Goal: Book appointment/travel/reservation

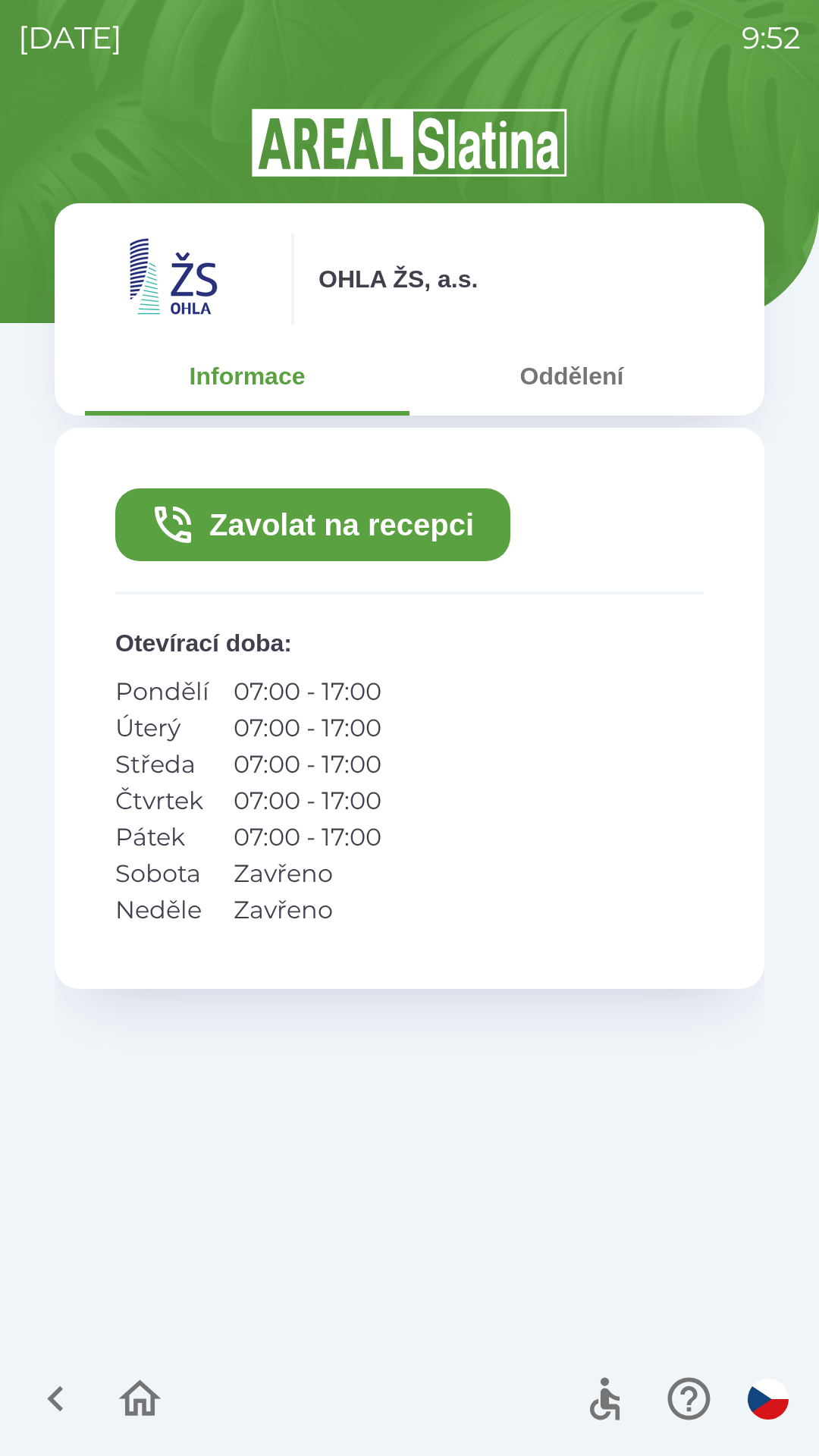
click at [288, 520] on button "Zavolat na recepci" at bounding box center [313, 525] width 395 height 72
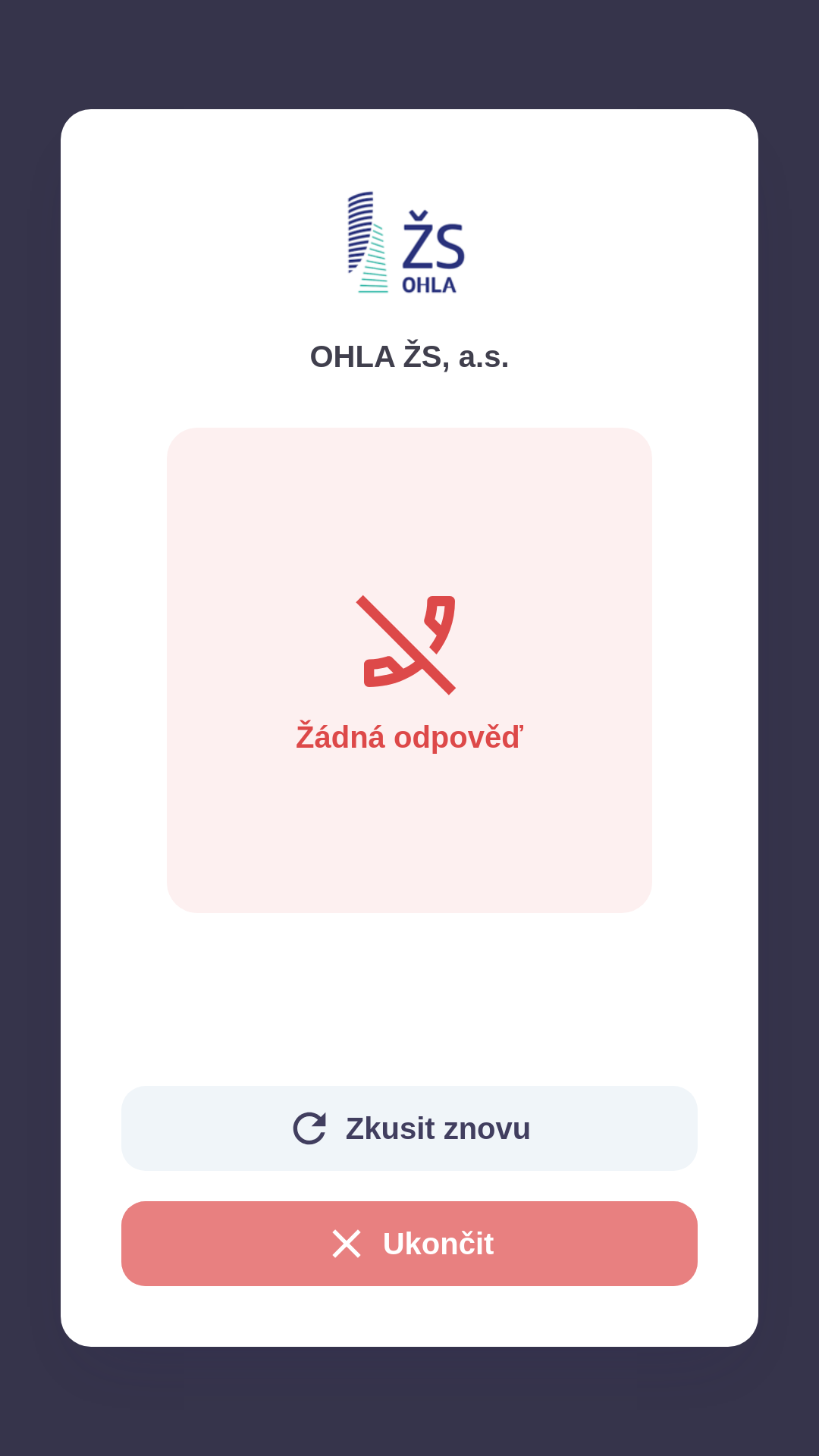
click at [662, 1249] on button "Ukončit" at bounding box center [410, 1243] width 576 height 85
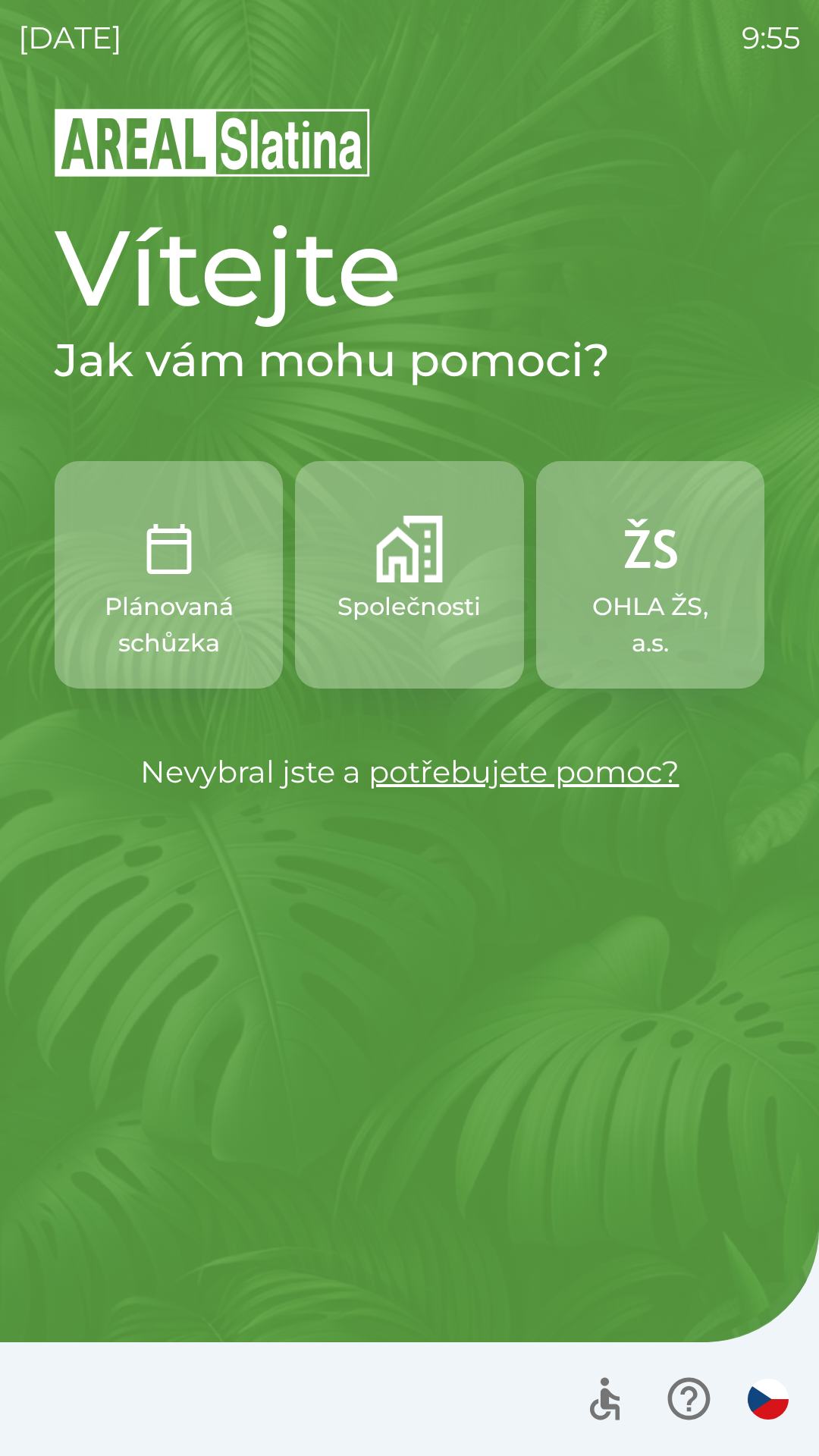
click at [185, 620] on p "Plánovaná schůzka" at bounding box center [168, 625] width 155 height 72
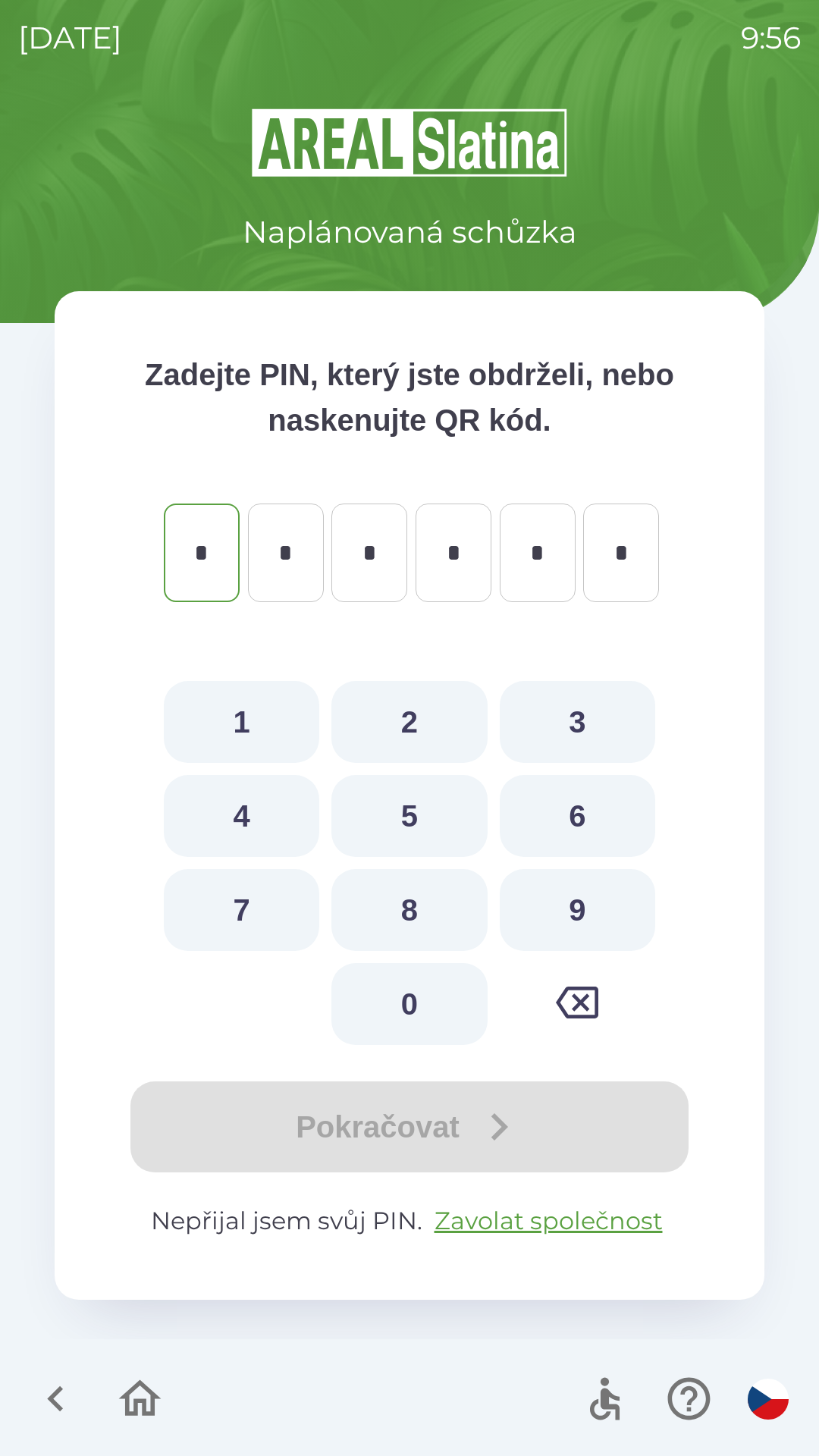
click at [56, 1390] on icon "button" at bounding box center [55, 1398] width 51 height 51
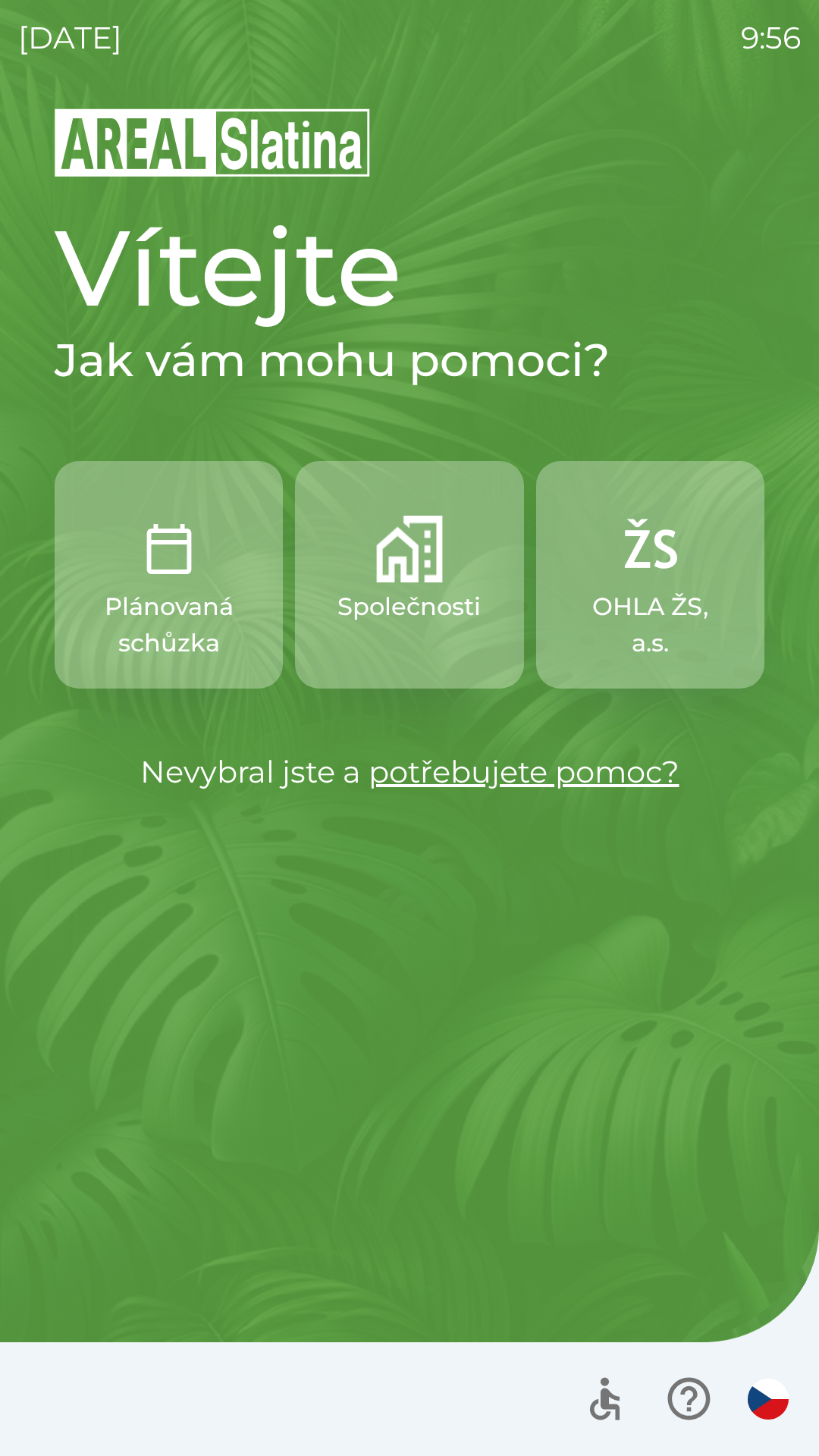
click at [439, 596] on p "Společnosti" at bounding box center [409, 607] width 143 height 36
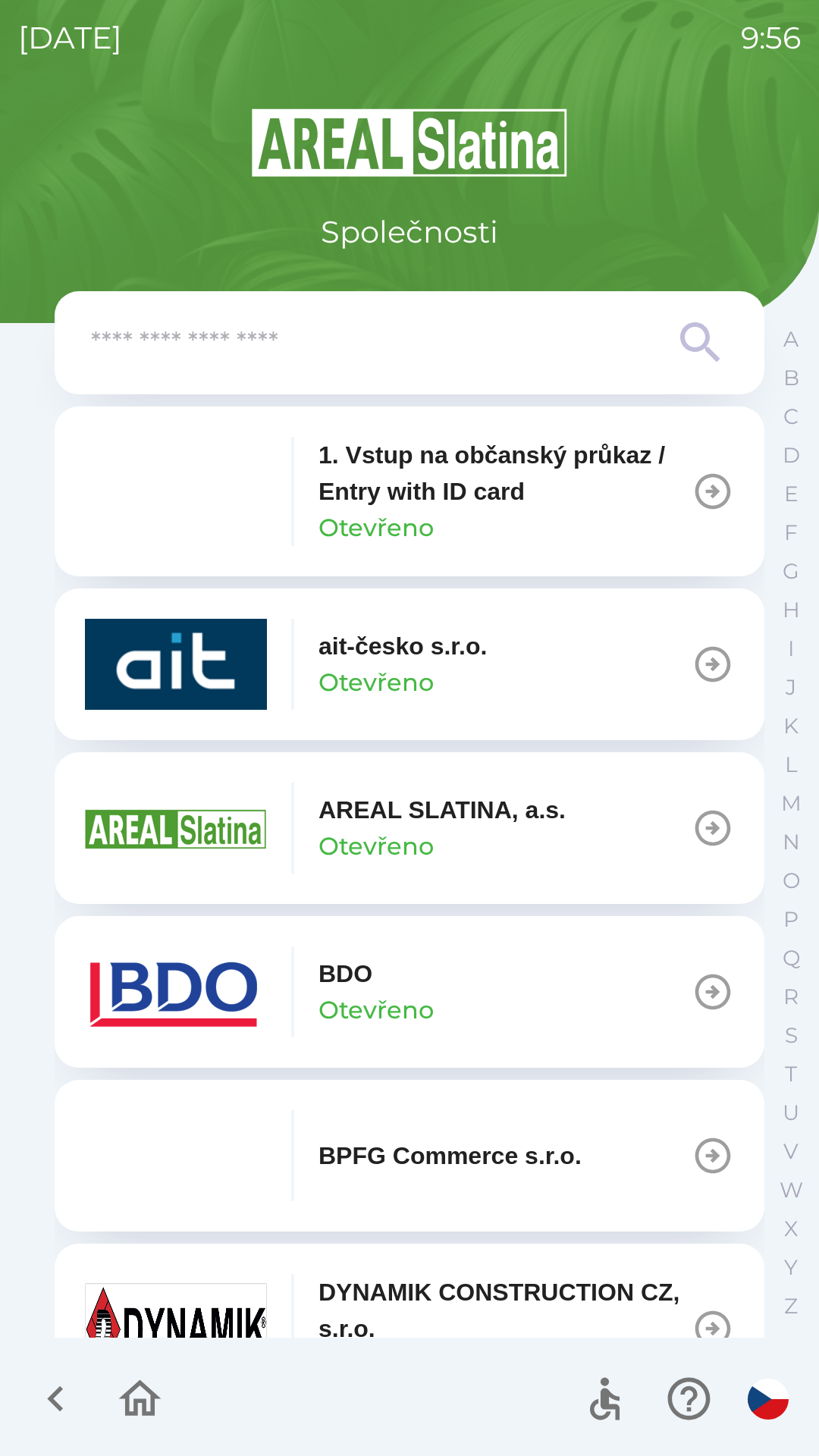
click at [672, 986] on button "BDO Otevřeno" at bounding box center [409, 992] width 709 height 152
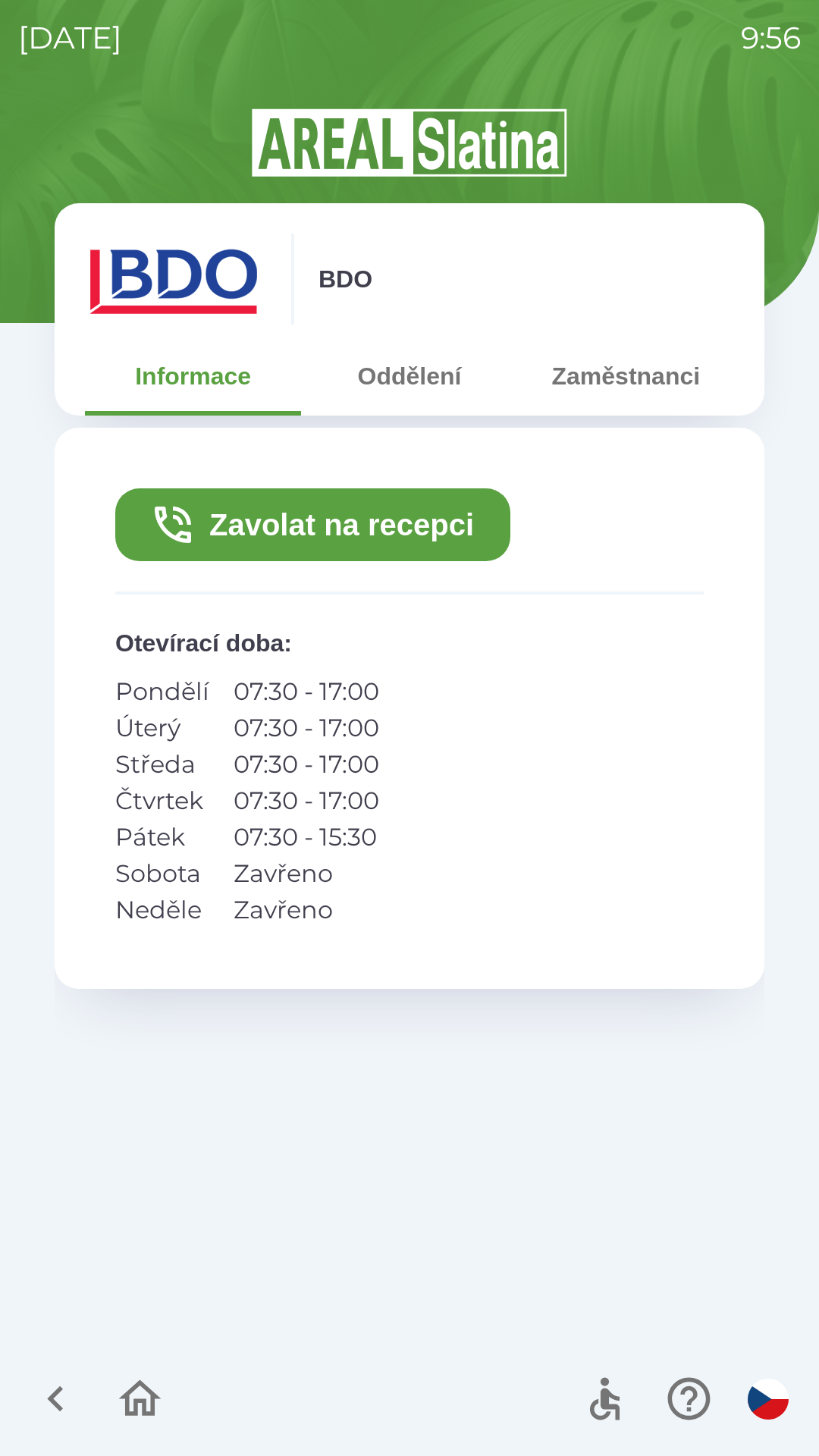
click at [413, 389] on button "Oddělení" at bounding box center [409, 375] width 216 height 54
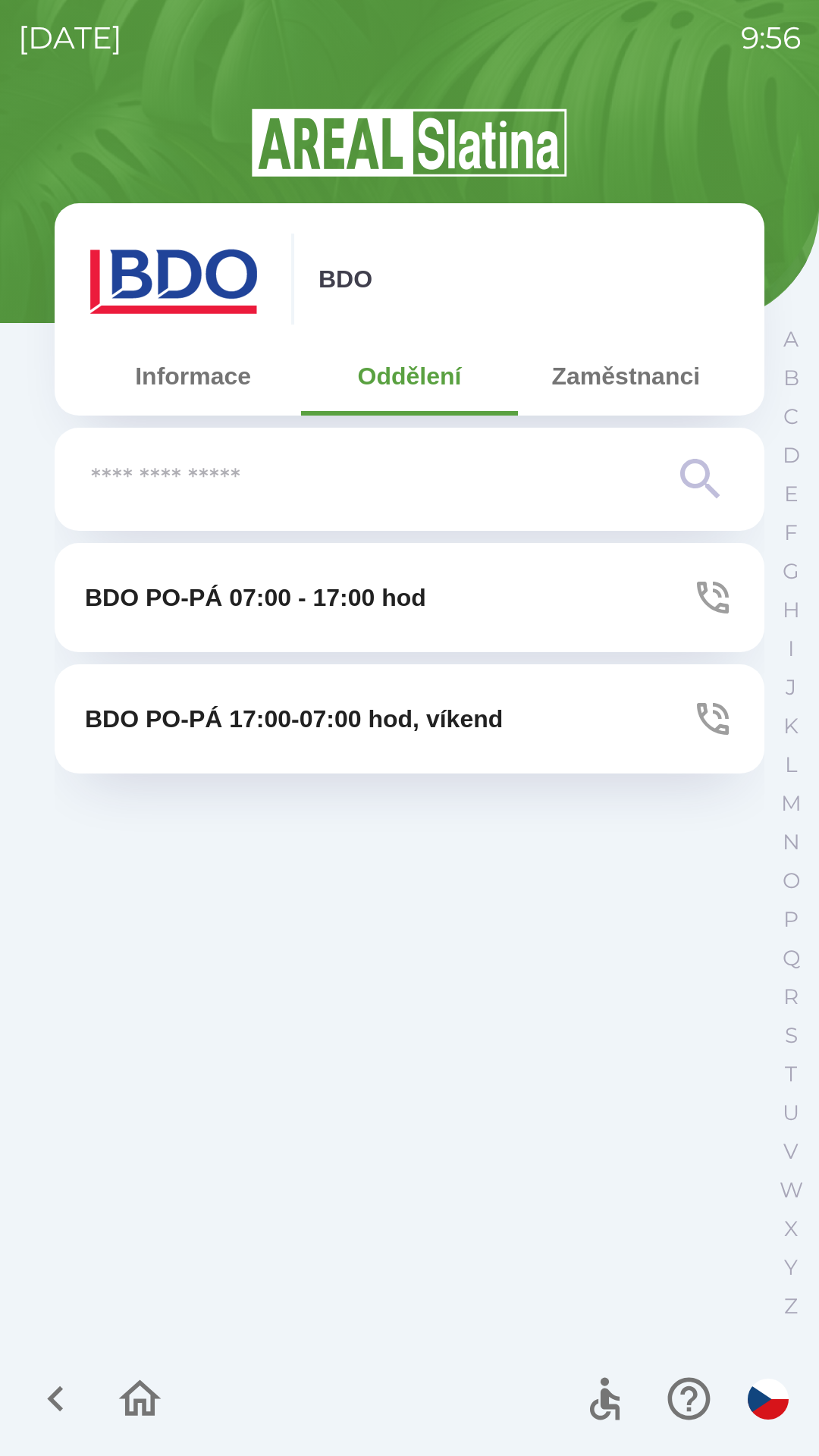
click at [640, 370] on button "Zaměstnanci" at bounding box center [626, 375] width 216 height 54
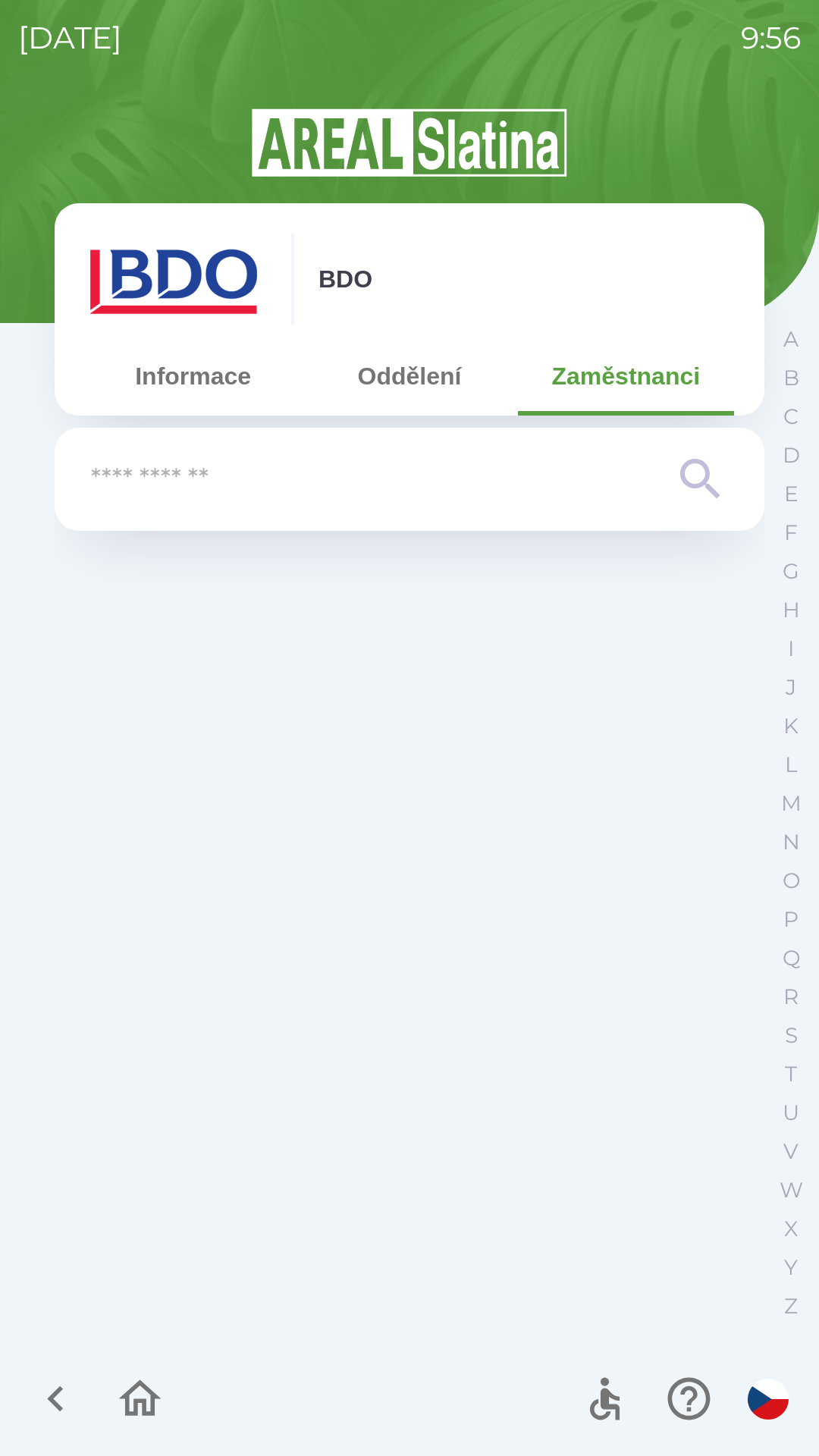
click at [415, 388] on button "Oddělení" at bounding box center [409, 375] width 216 height 54
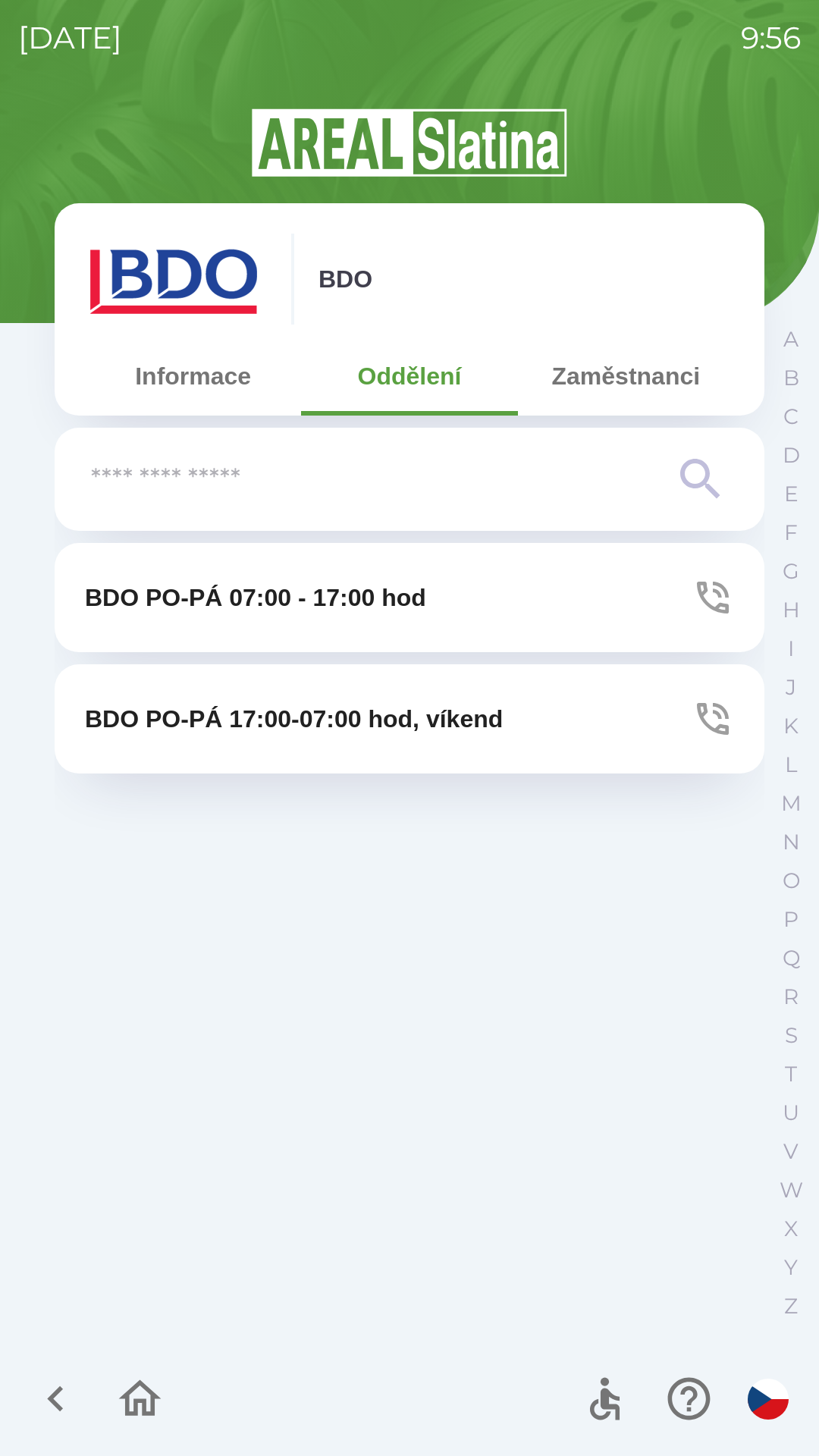
click at [183, 355] on button "Informace" at bounding box center [192, 375] width 216 height 54
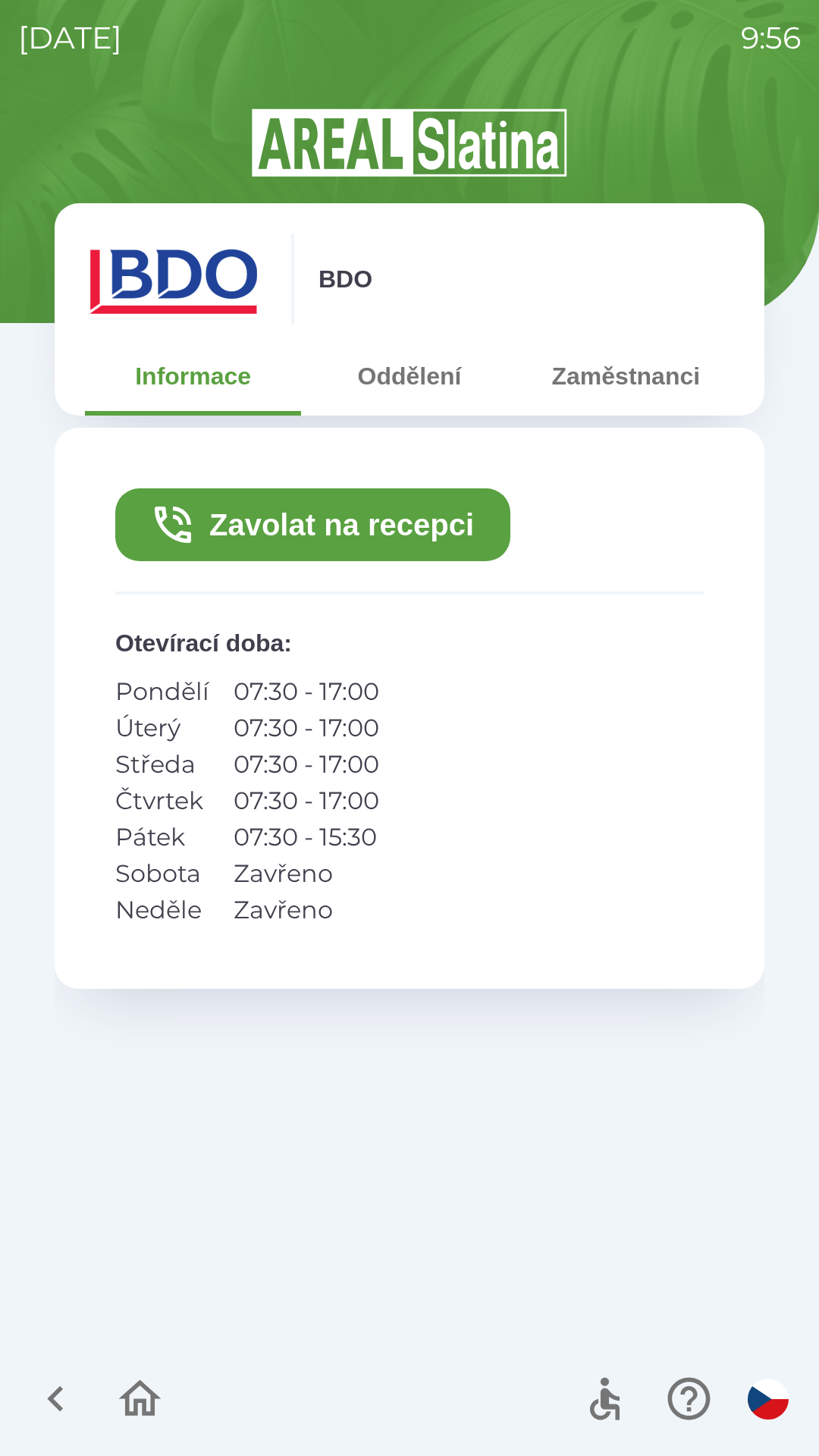
click at [384, 535] on button "Zavolat na recepci" at bounding box center [313, 525] width 395 height 72
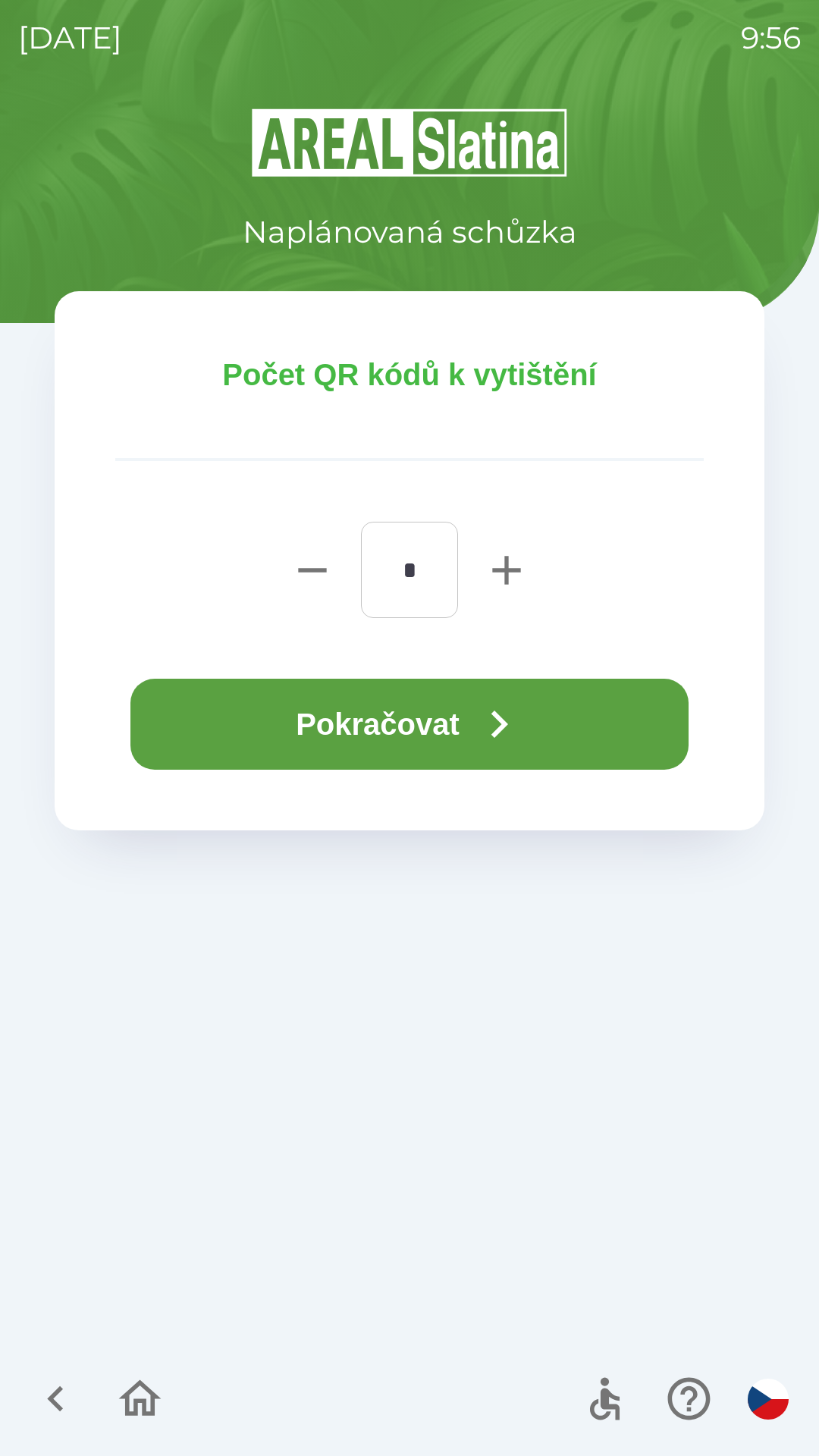
click at [425, 708] on button "Pokračovat" at bounding box center [409, 723] width 558 height 91
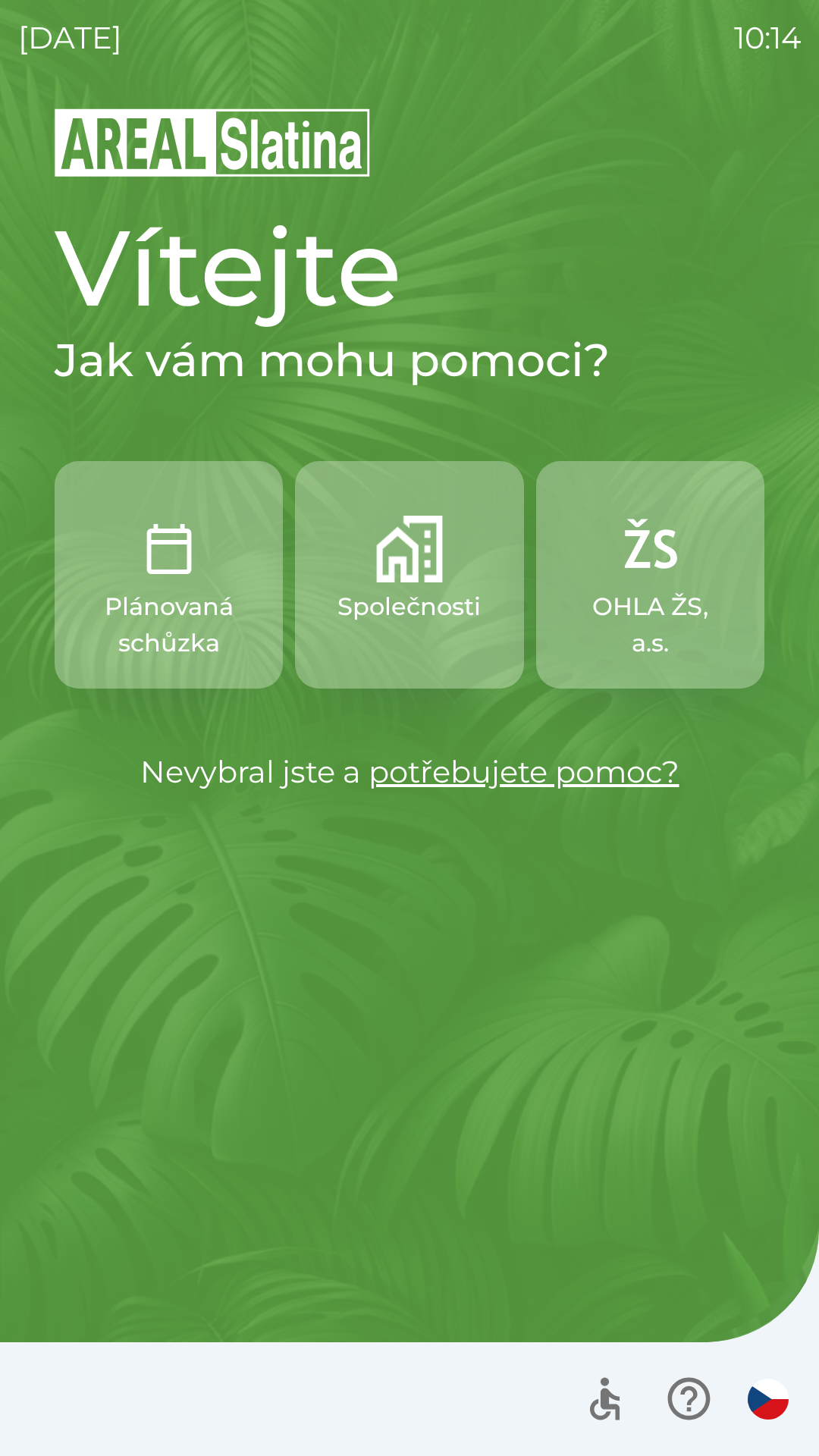
click at [395, 583] on button "Společnosti" at bounding box center [409, 575] width 228 height 228
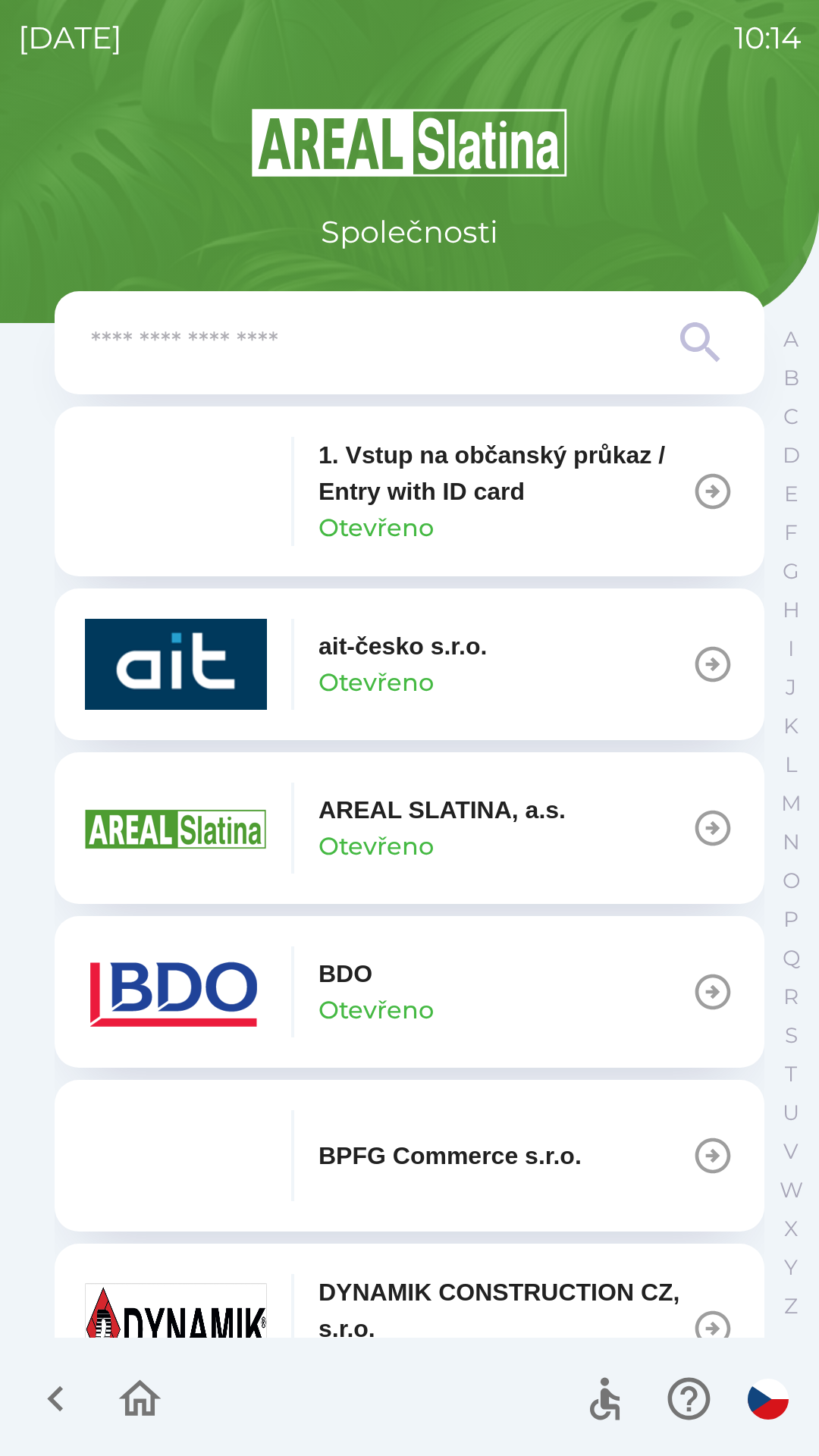
click at [430, 829] on p "Otevřeno" at bounding box center [376, 846] width 116 height 36
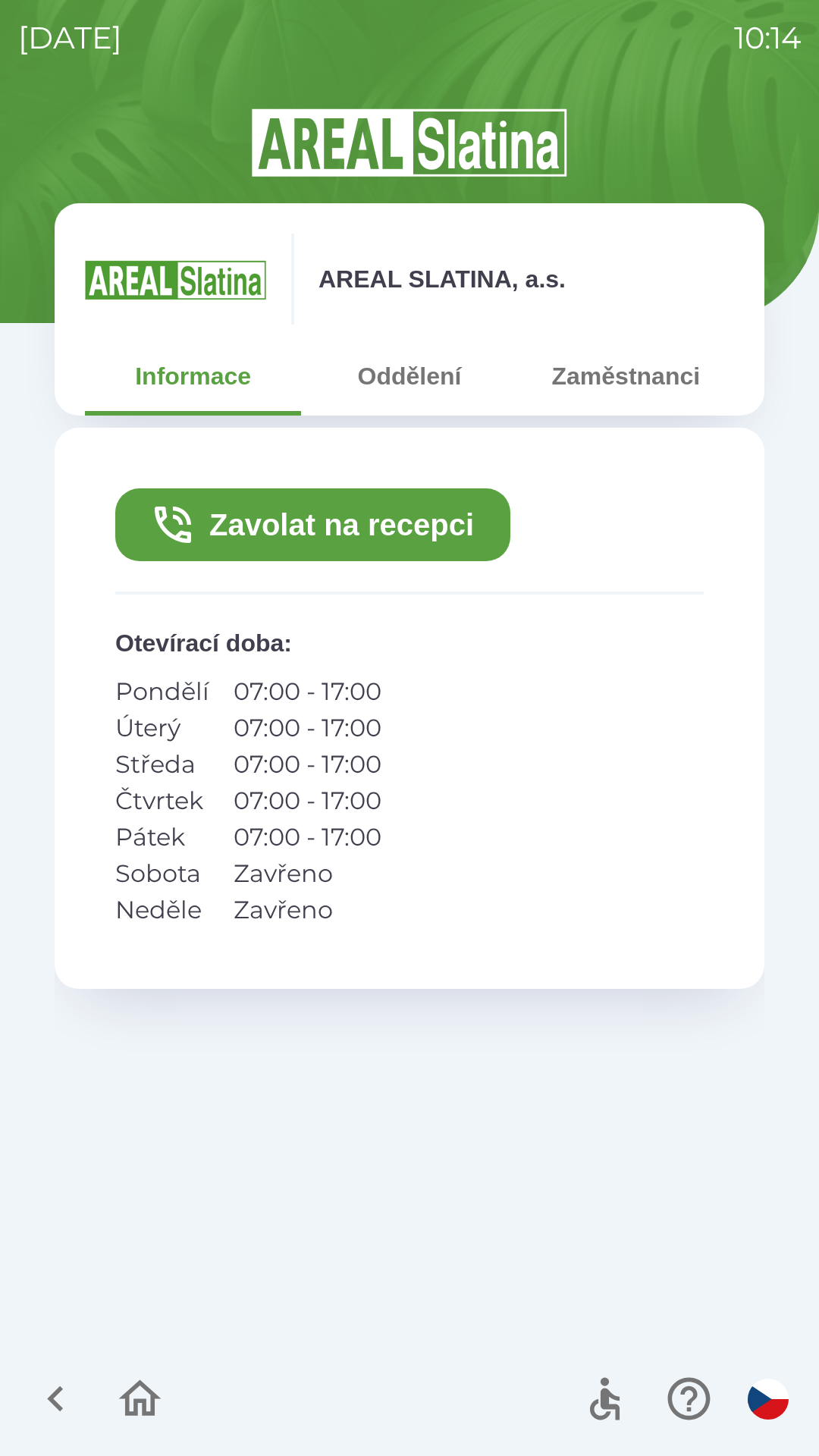
click at [339, 513] on button "Zavolat na recepci" at bounding box center [313, 525] width 395 height 72
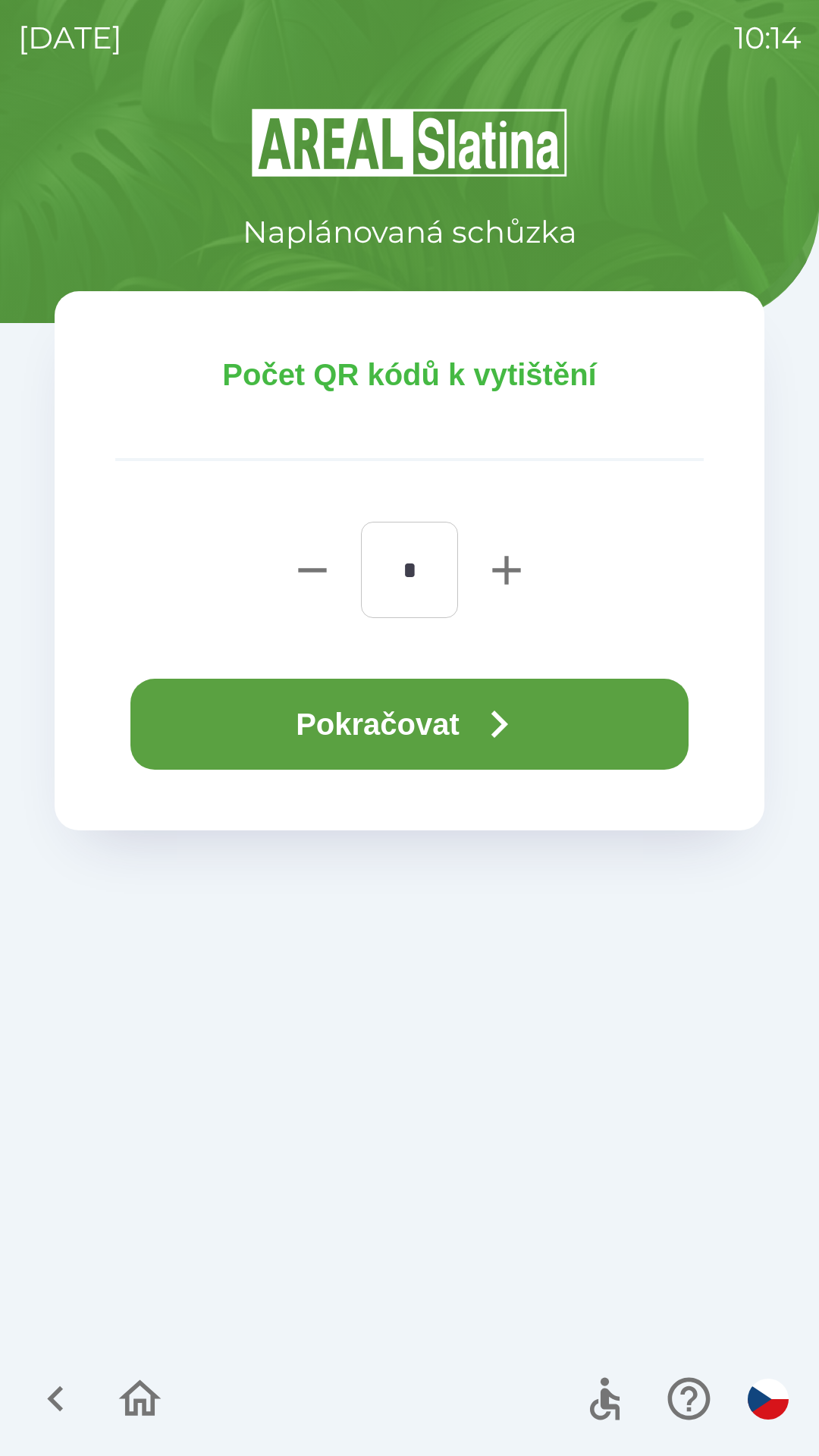
click at [461, 725] on button "Pokračovat" at bounding box center [409, 723] width 558 height 91
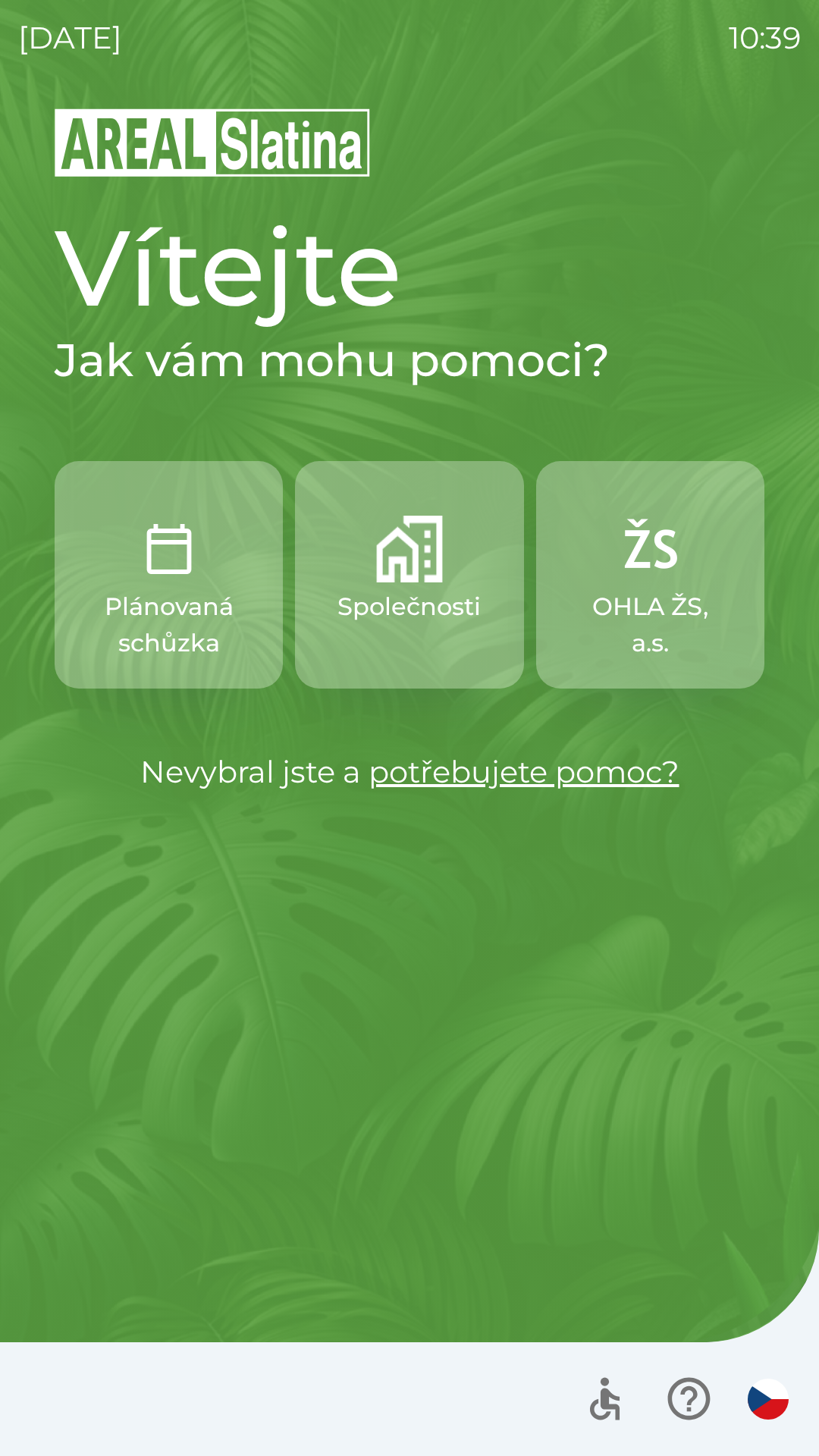
click at [405, 559] on img "button" at bounding box center [409, 548] width 66 height 66
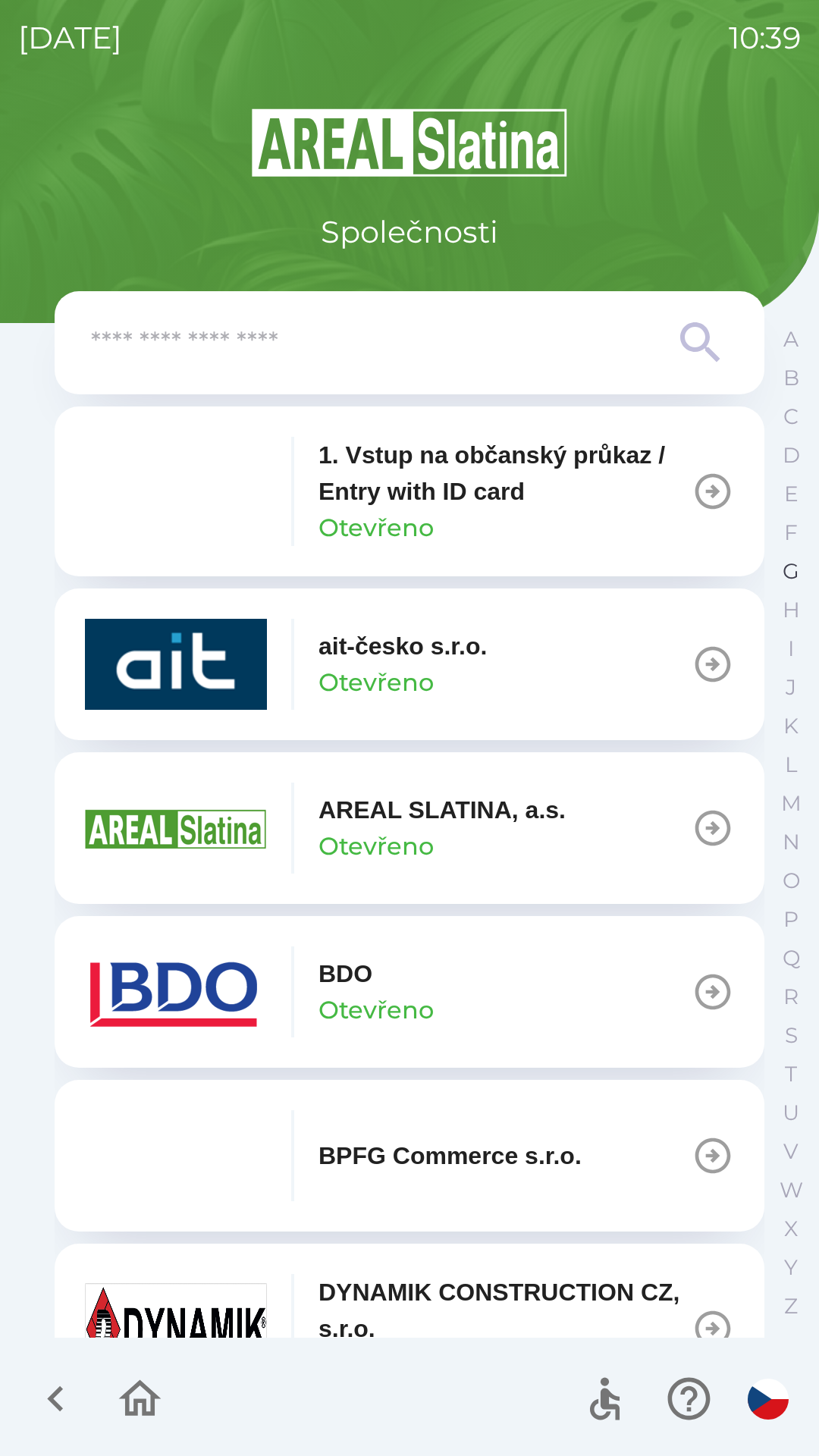
click at [789, 570] on p "G" at bounding box center [791, 571] width 16 height 27
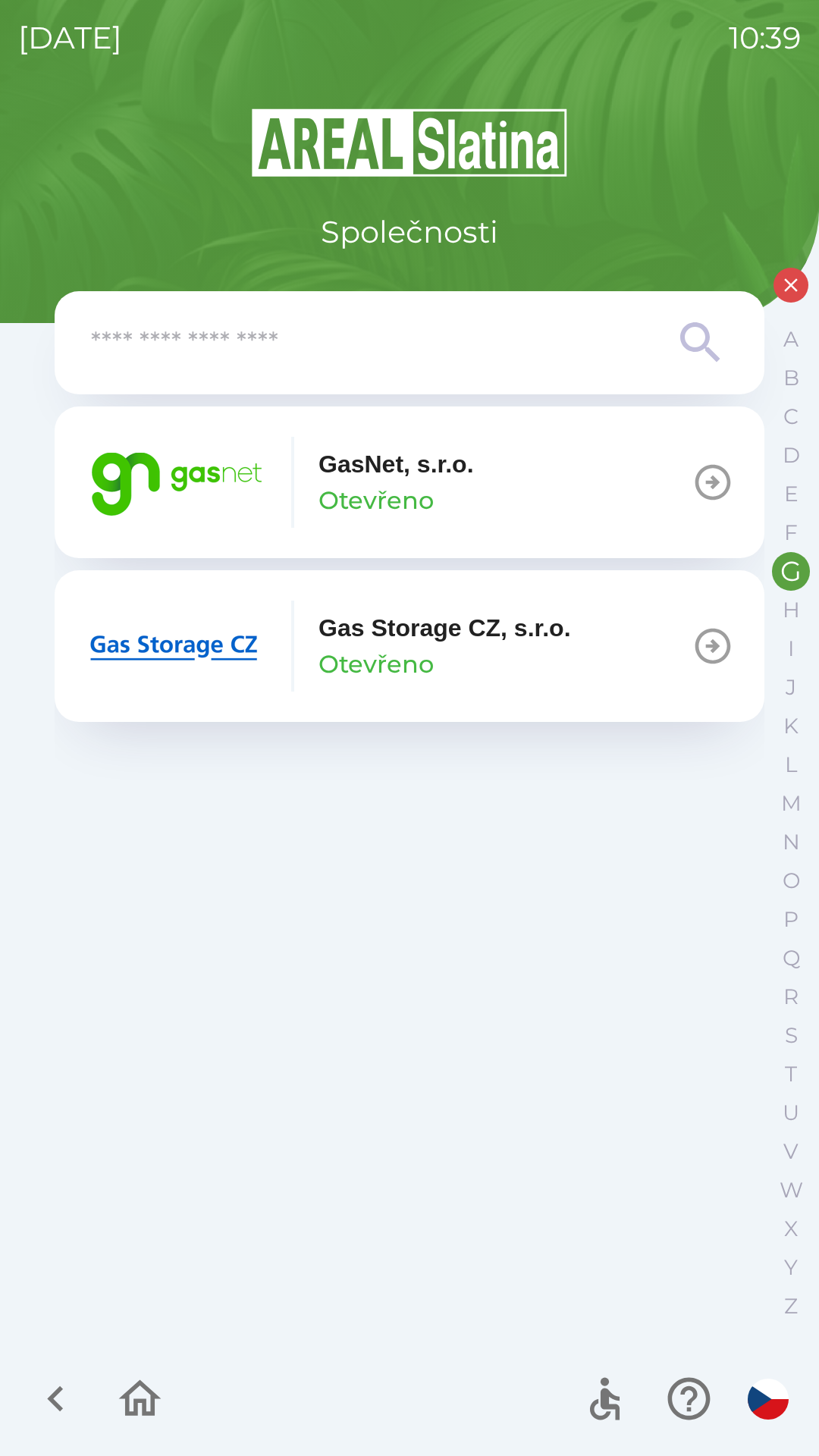
click at [384, 488] on p "Otevřeno" at bounding box center [376, 501] width 116 height 36
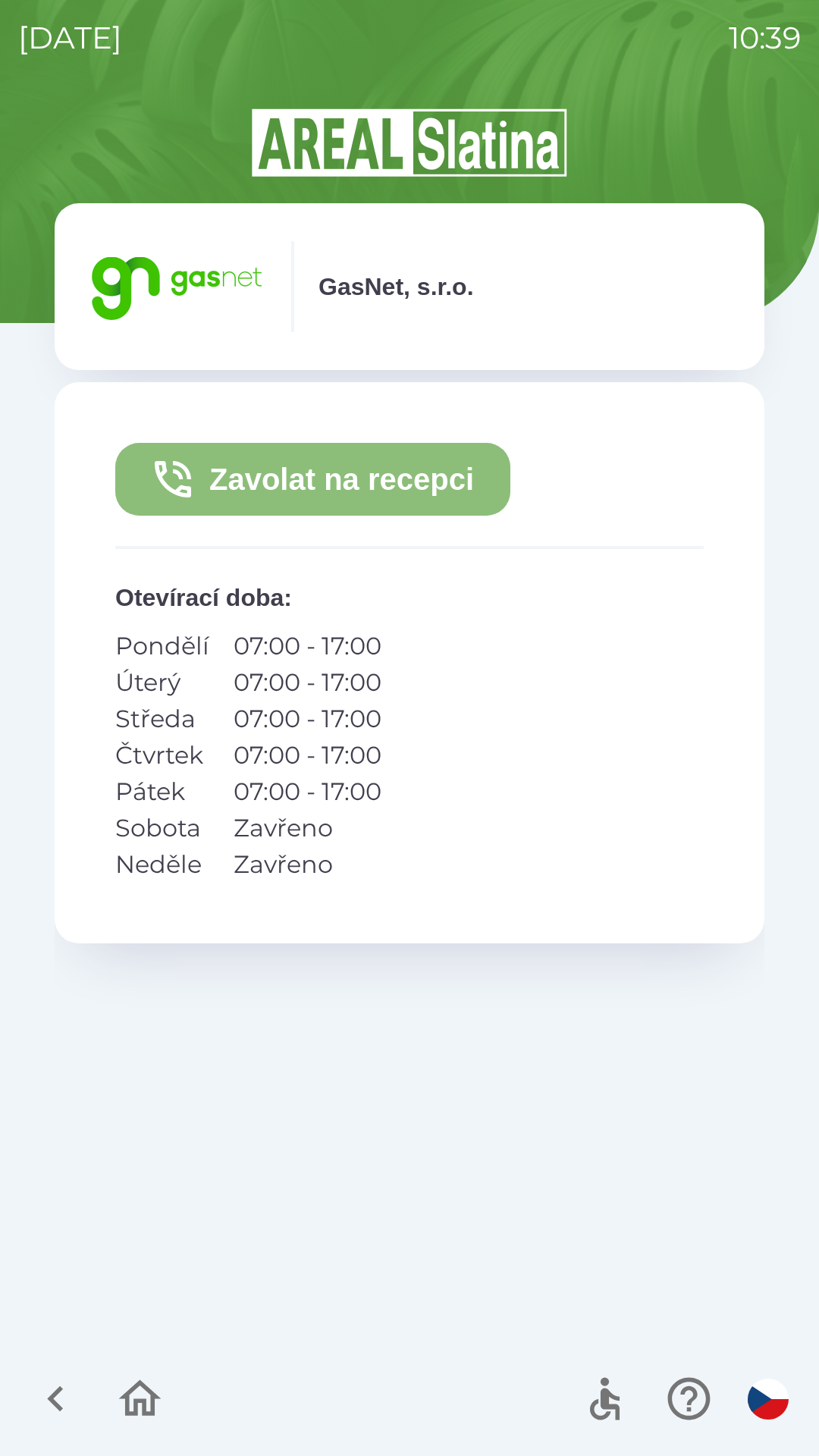
click at [364, 476] on button "Zavolat na recepci" at bounding box center [313, 479] width 395 height 72
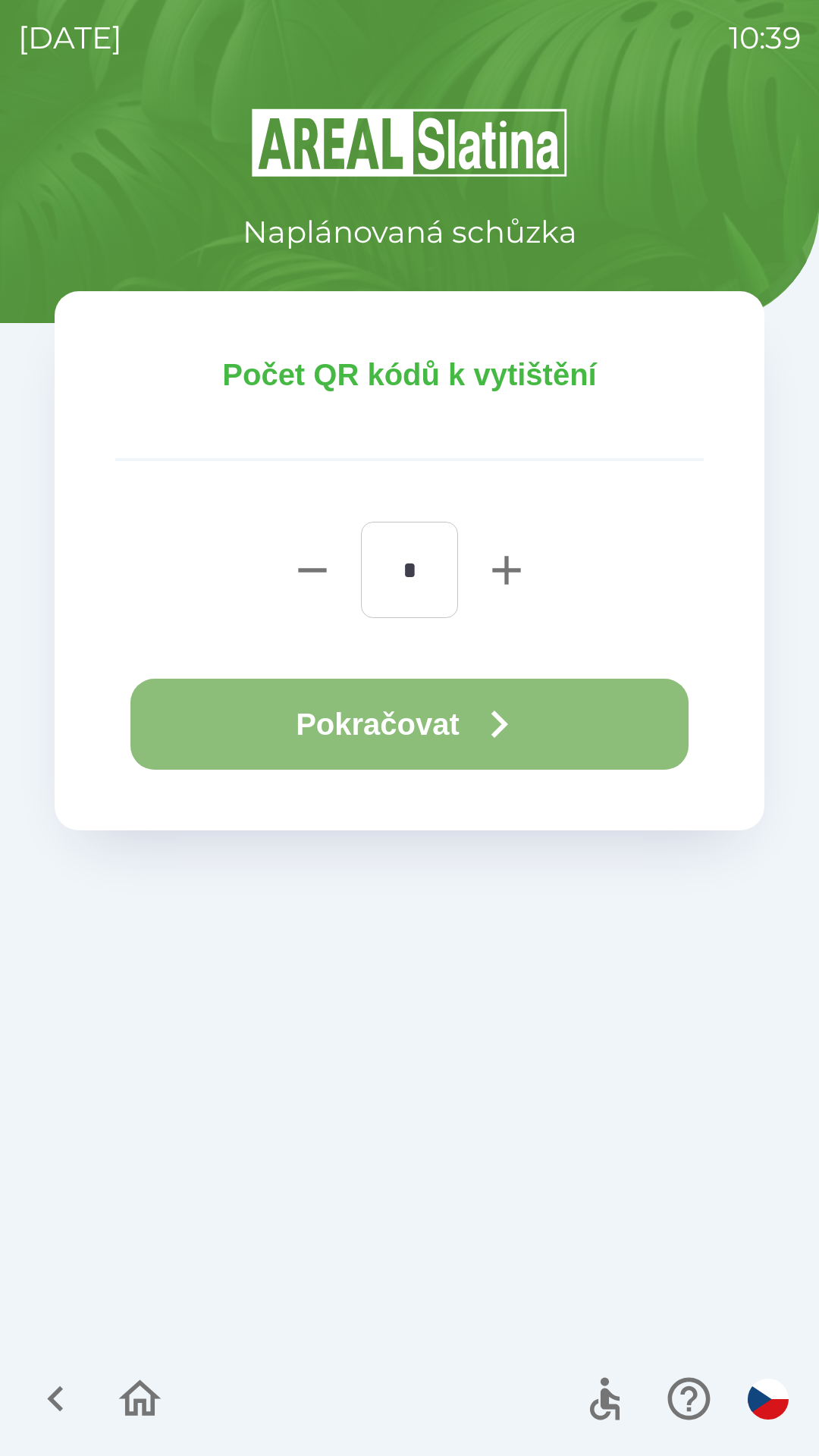
click at [394, 723] on button "Pokračovat" at bounding box center [409, 723] width 558 height 91
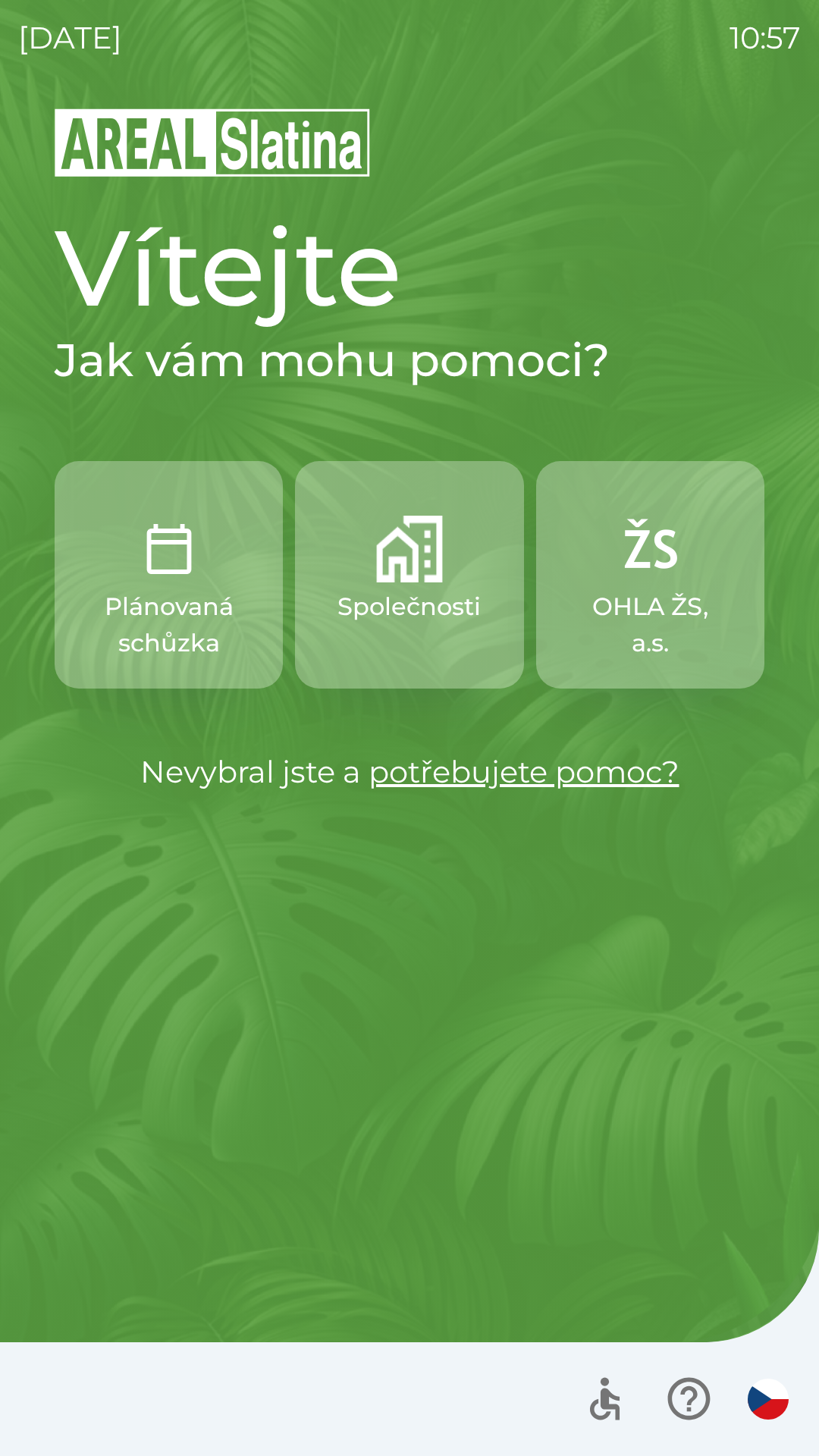
click at [386, 554] on img "button" at bounding box center [409, 548] width 66 height 66
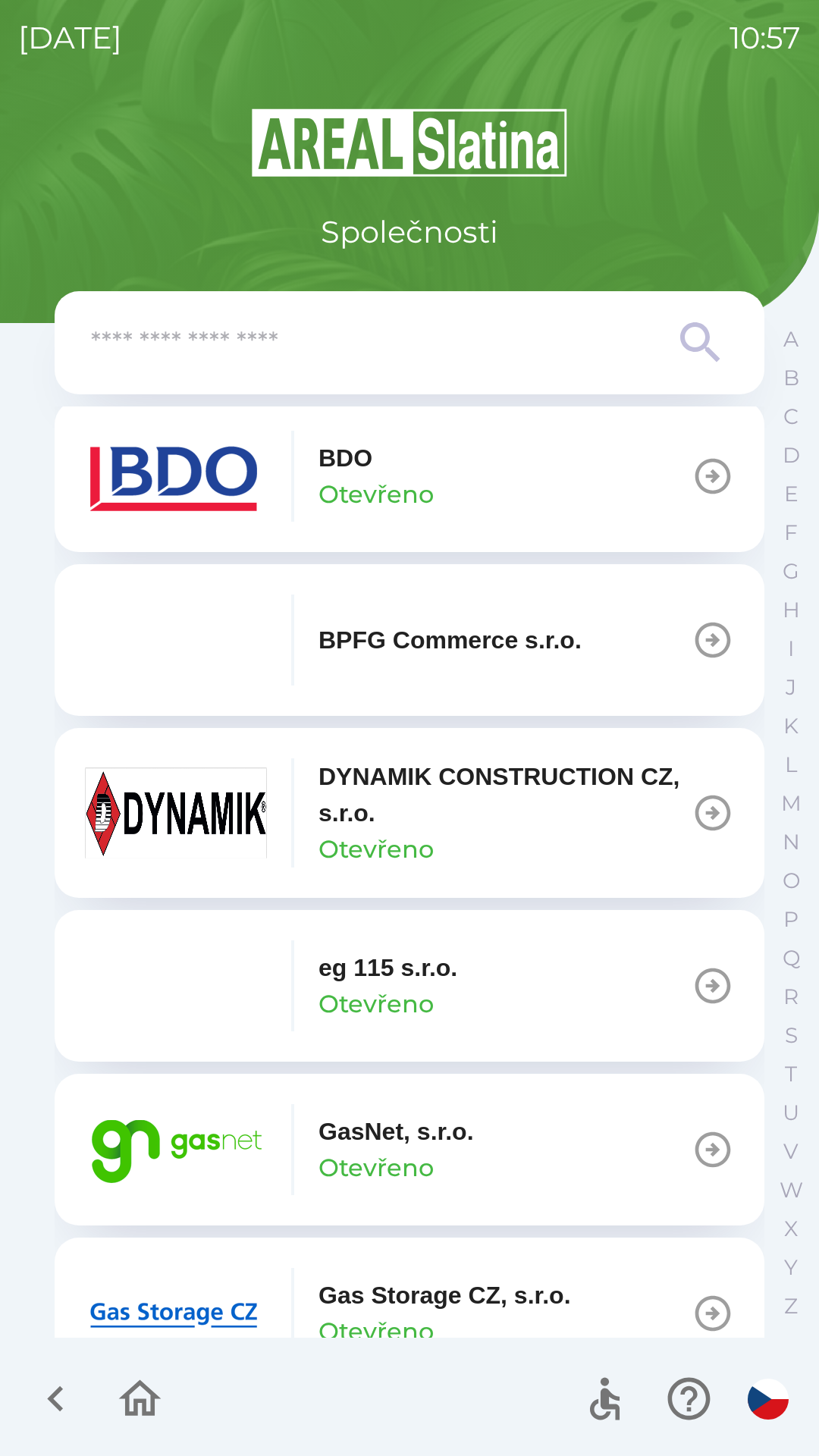
scroll to position [520, 0]
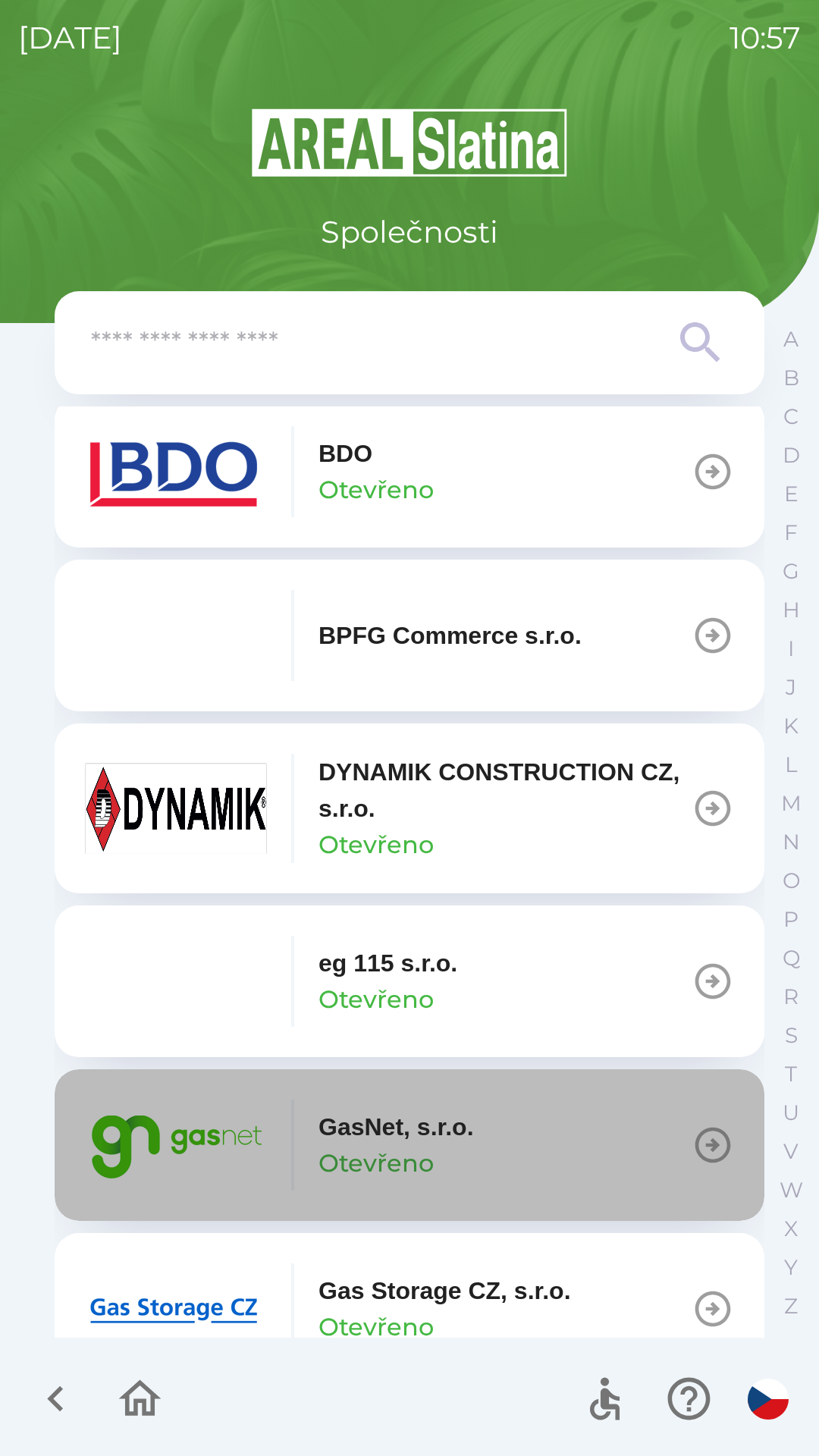
click at [705, 1148] on icon "button" at bounding box center [713, 1144] width 35 height 35
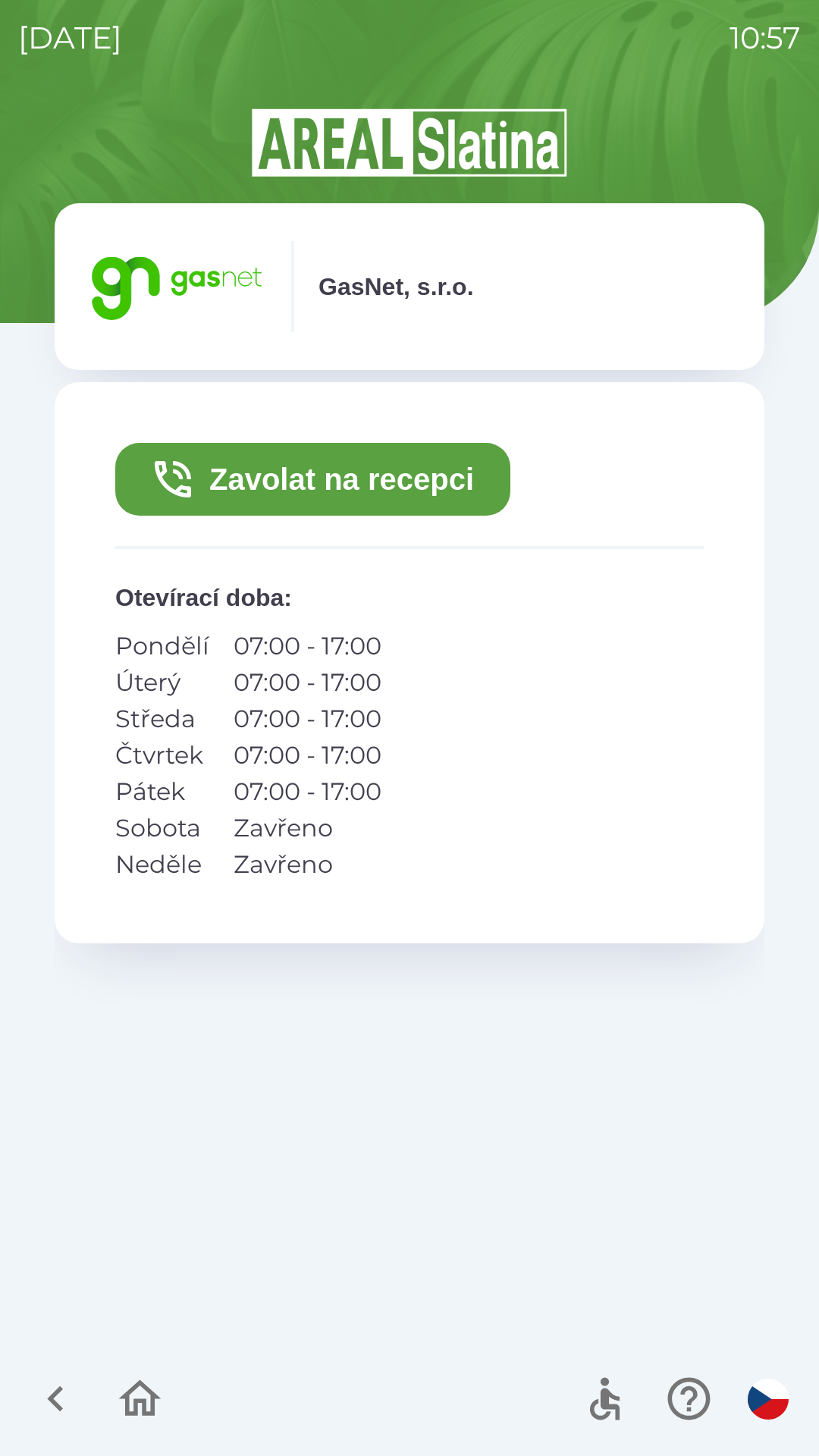
click at [196, 484] on icon "button" at bounding box center [173, 479] width 48 height 48
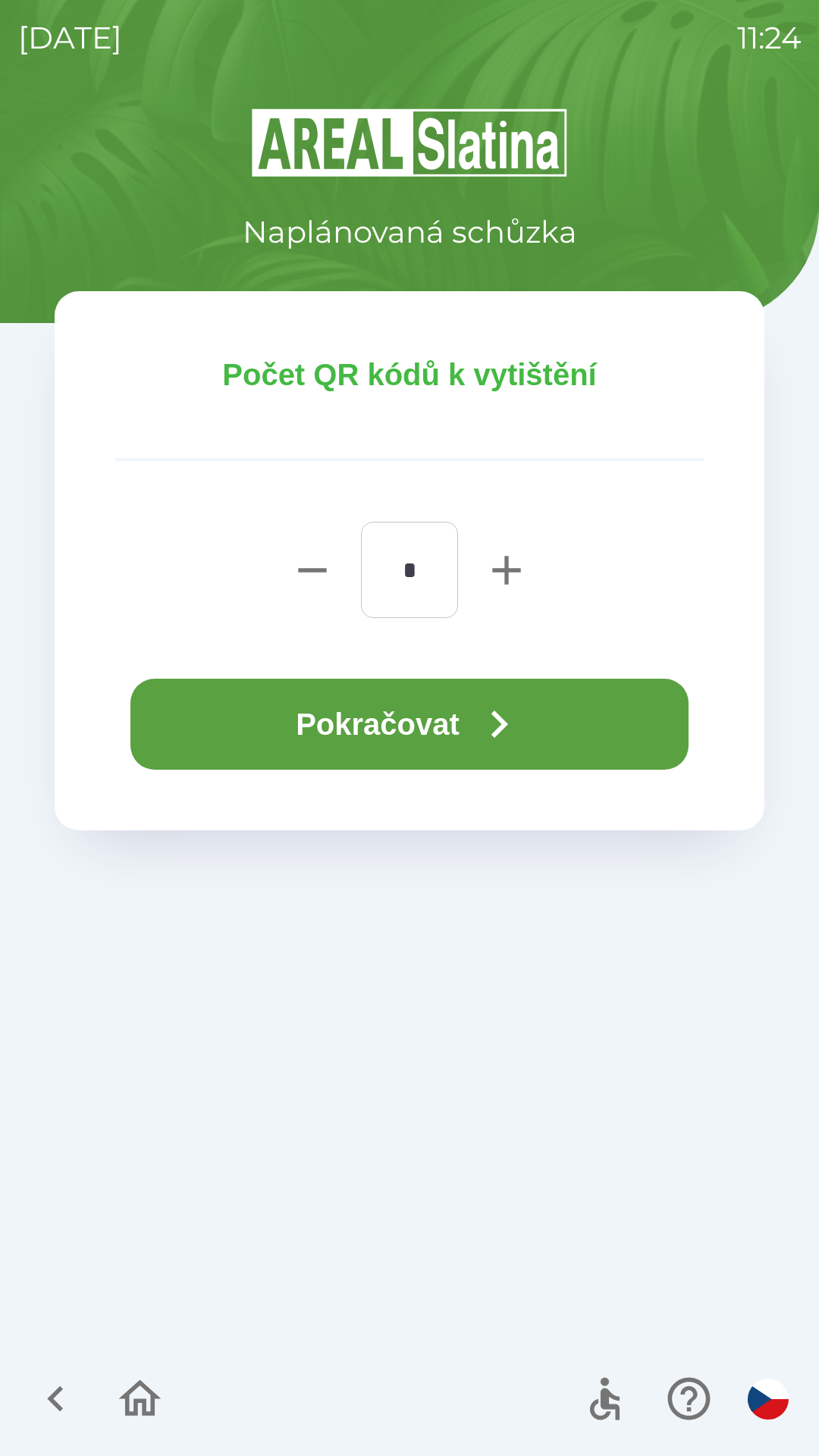
click at [570, 716] on button "Pokračovat" at bounding box center [409, 723] width 558 height 91
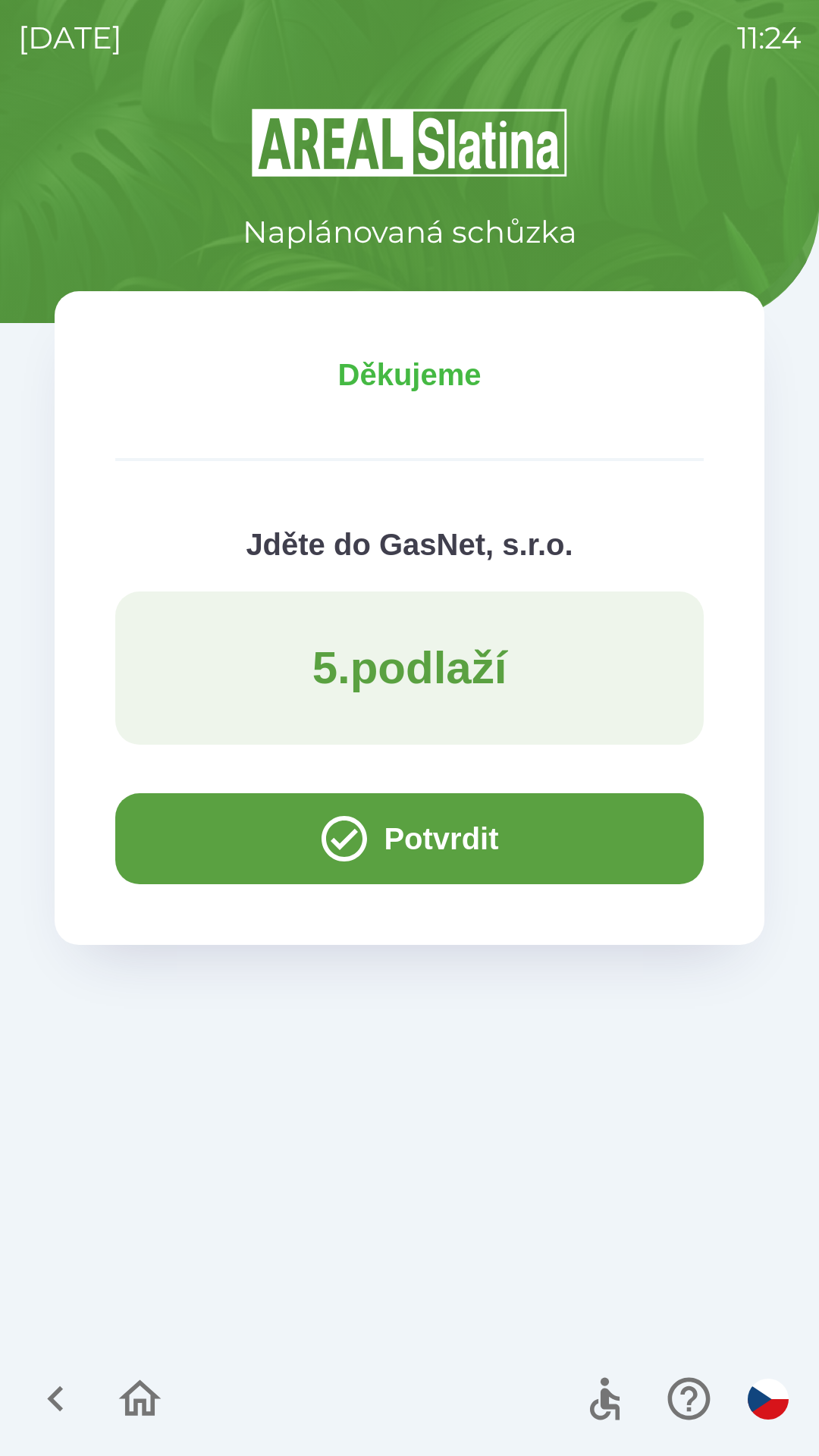
click at [56, 1401] on icon "button" at bounding box center [55, 1398] width 51 height 51
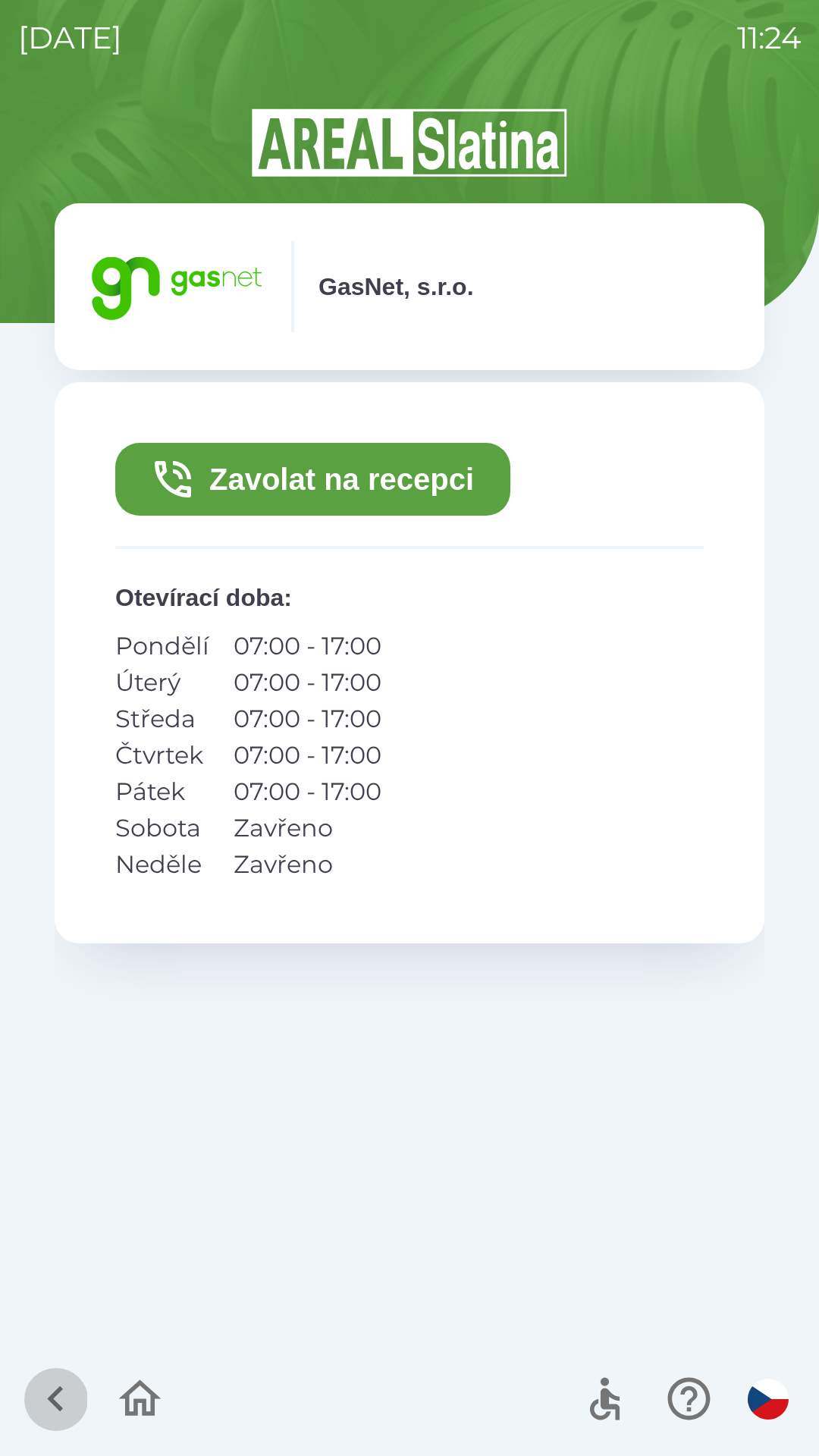
click at [59, 1402] on icon "button" at bounding box center [55, 1398] width 51 height 51
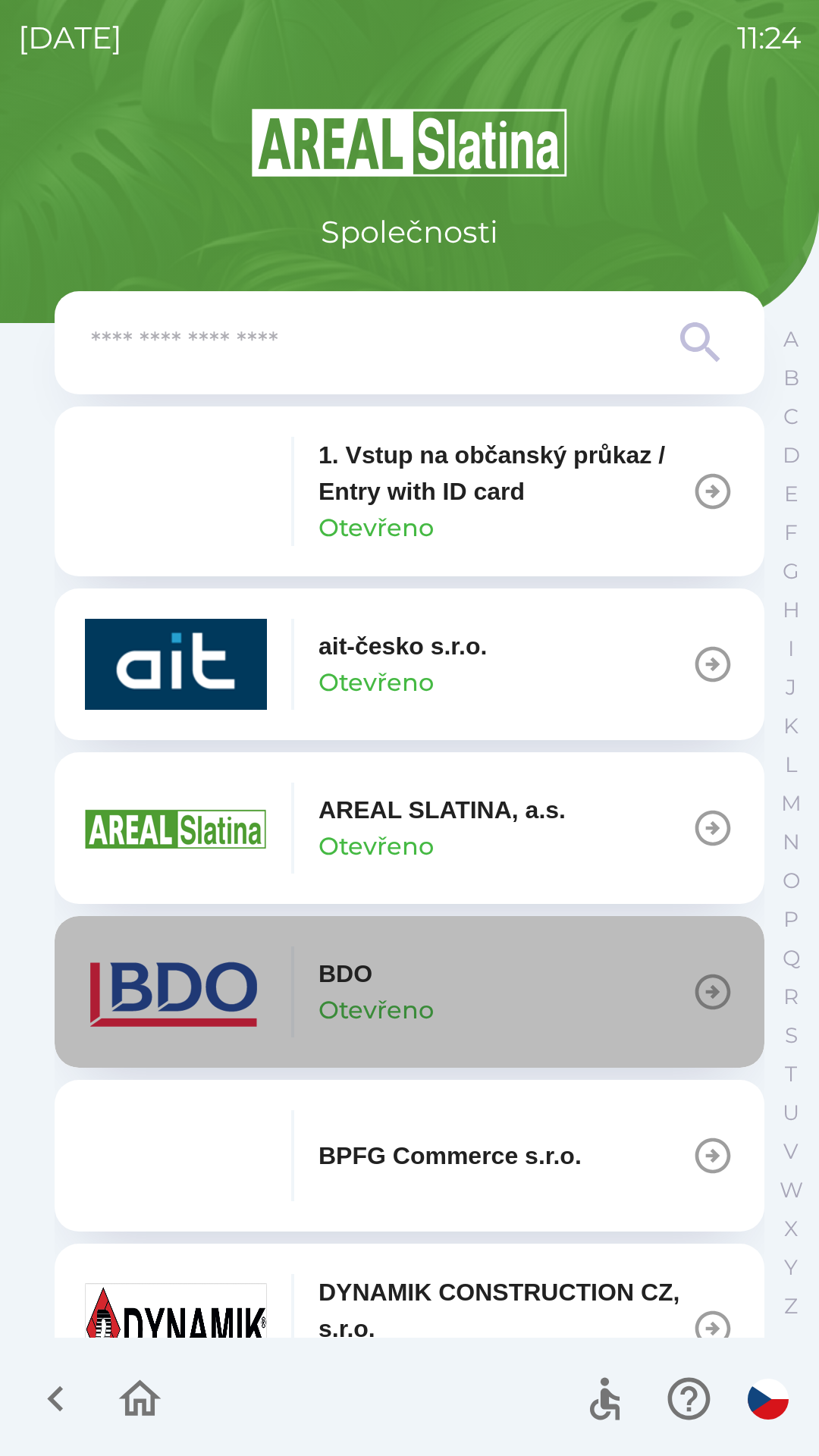
click at [427, 991] on div "BDO Otevřeno" at bounding box center [376, 992] width 116 height 72
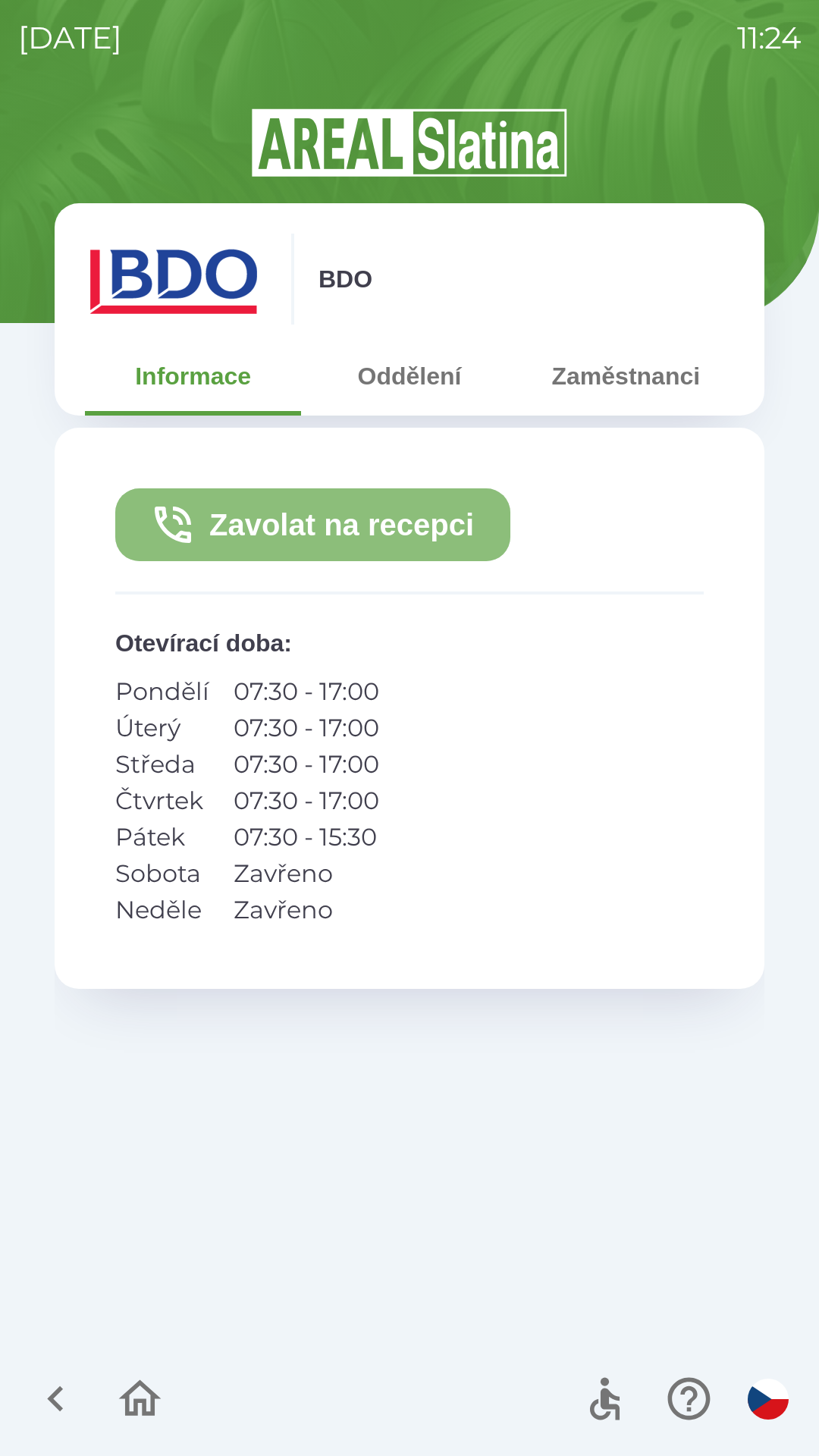
click at [441, 522] on button "Zavolat na recepci" at bounding box center [313, 525] width 395 height 72
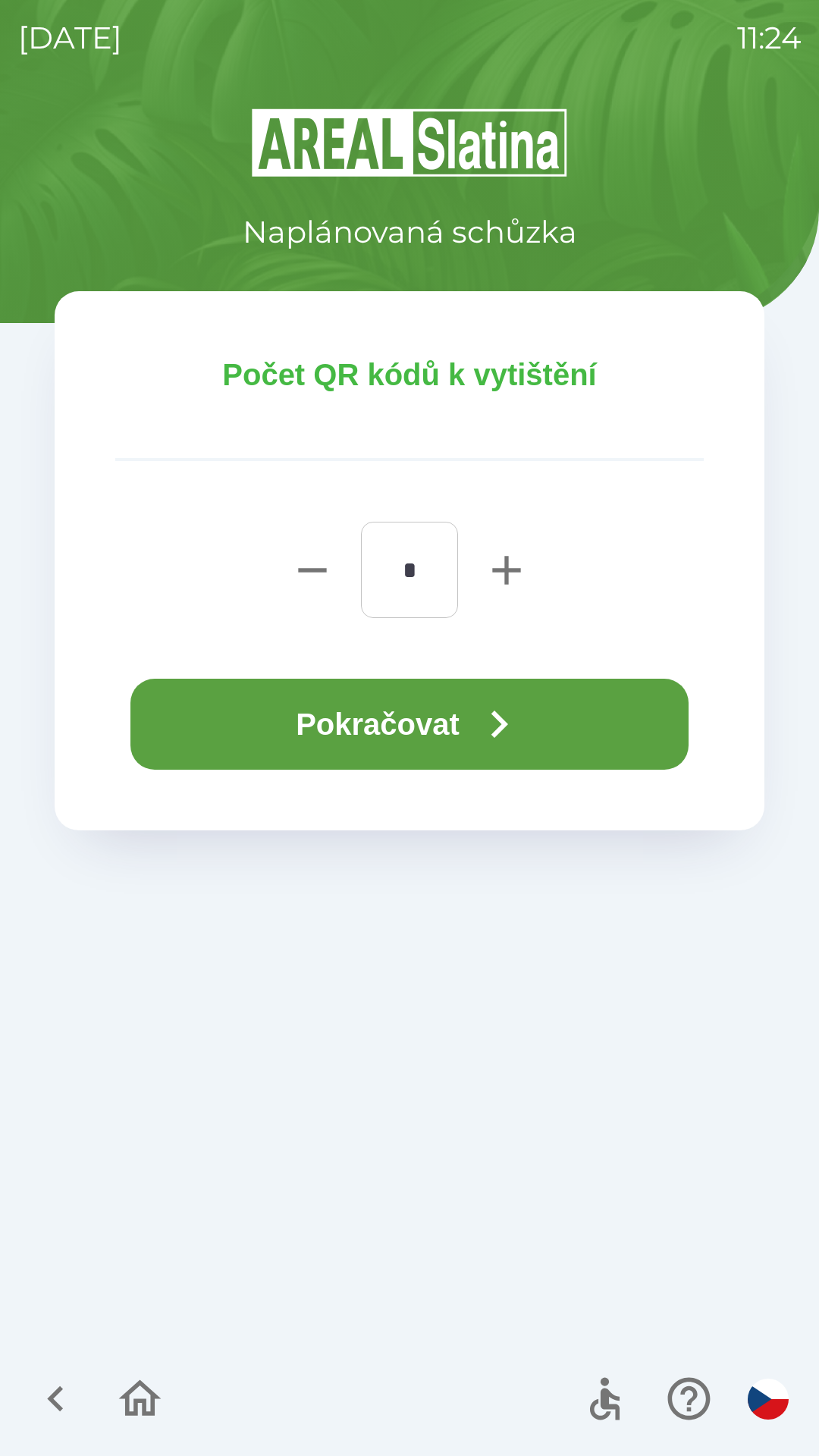
click at [572, 725] on button "Pokračovat" at bounding box center [409, 723] width 558 height 91
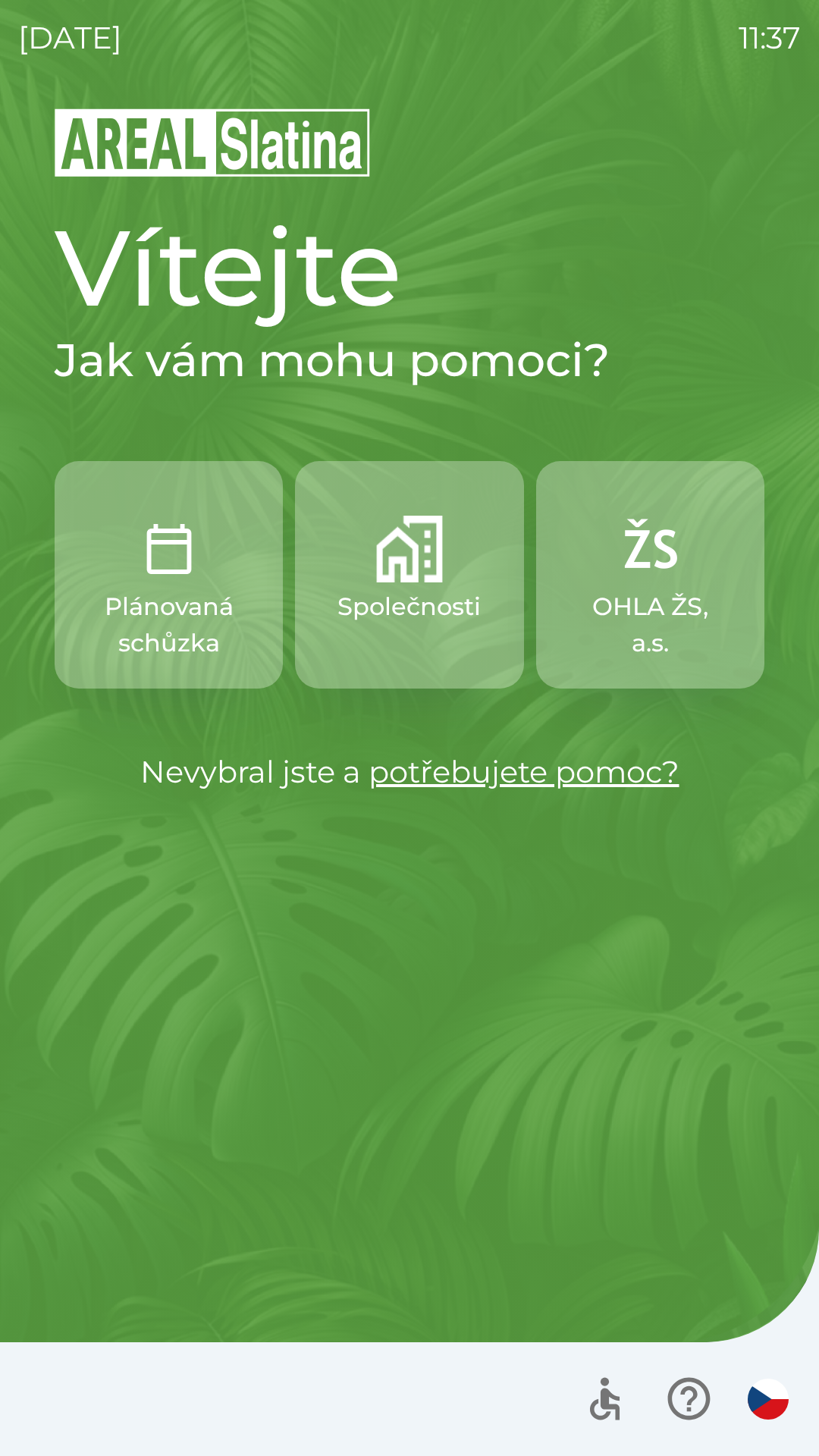
click at [154, 618] on p "Plánovaná schůzka" at bounding box center [168, 625] width 155 height 72
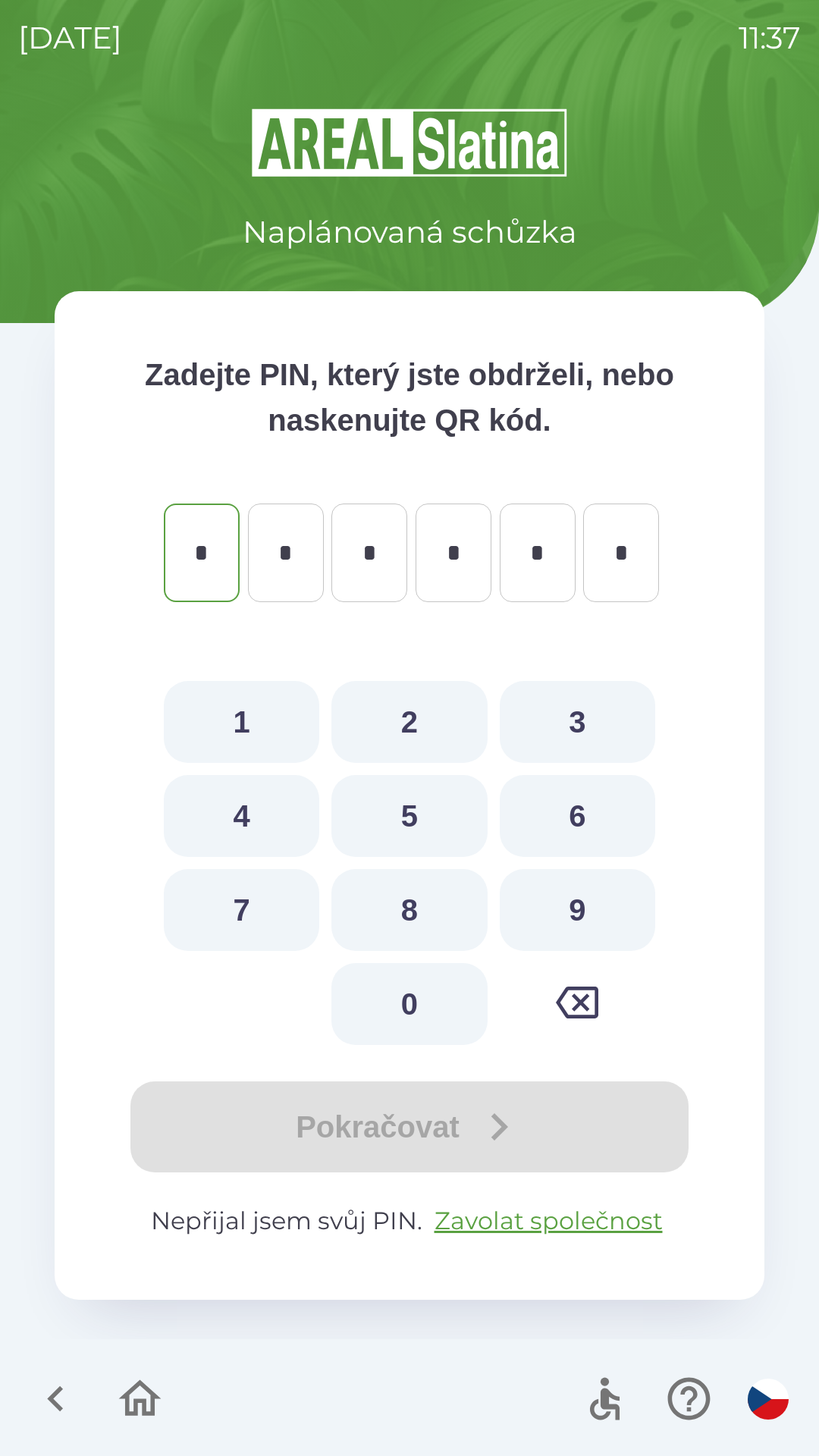
click at [47, 1389] on icon "button" at bounding box center [55, 1398] width 51 height 51
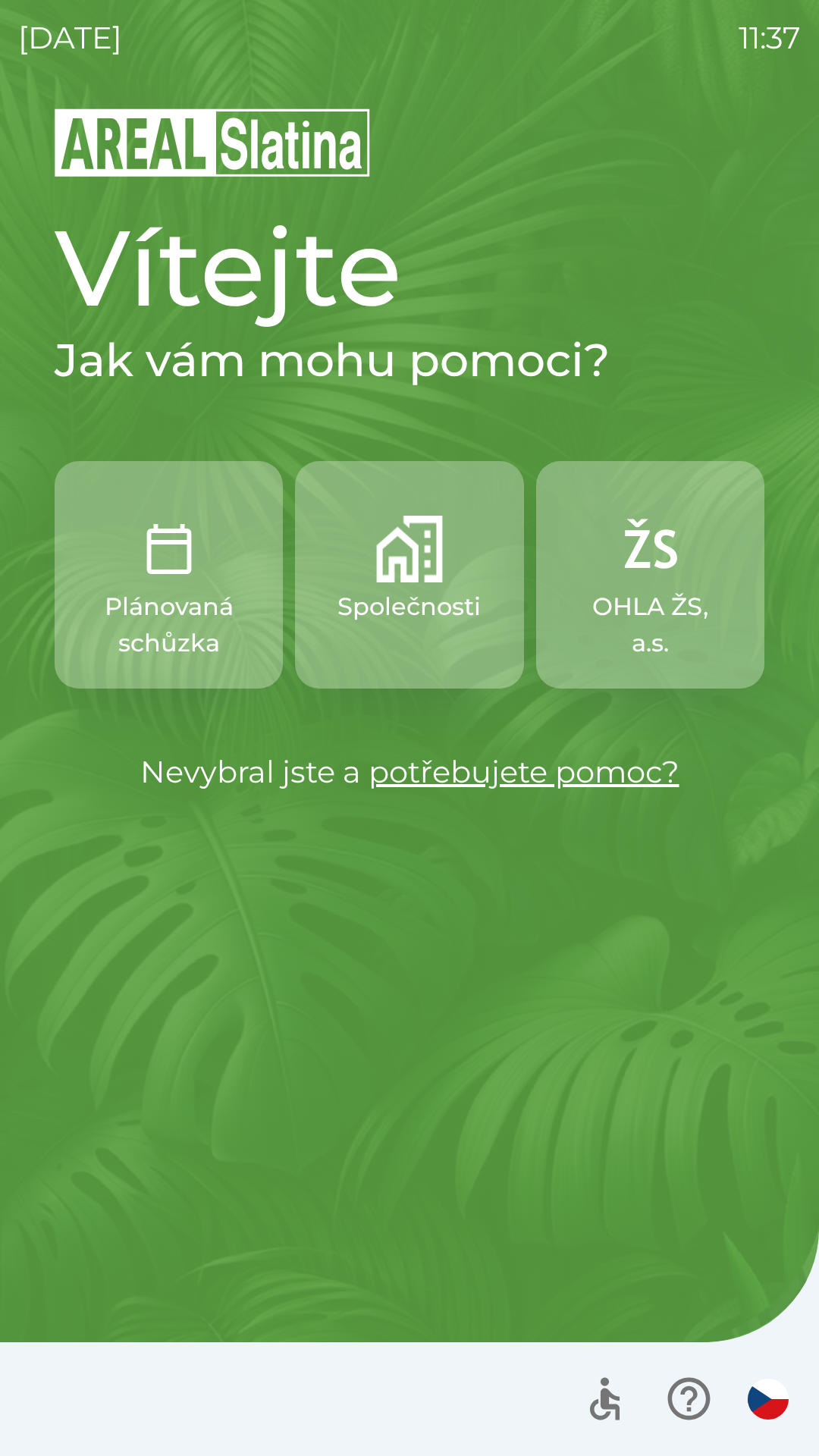
click at [444, 586] on button "Společnosti" at bounding box center [409, 575] width 228 height 228
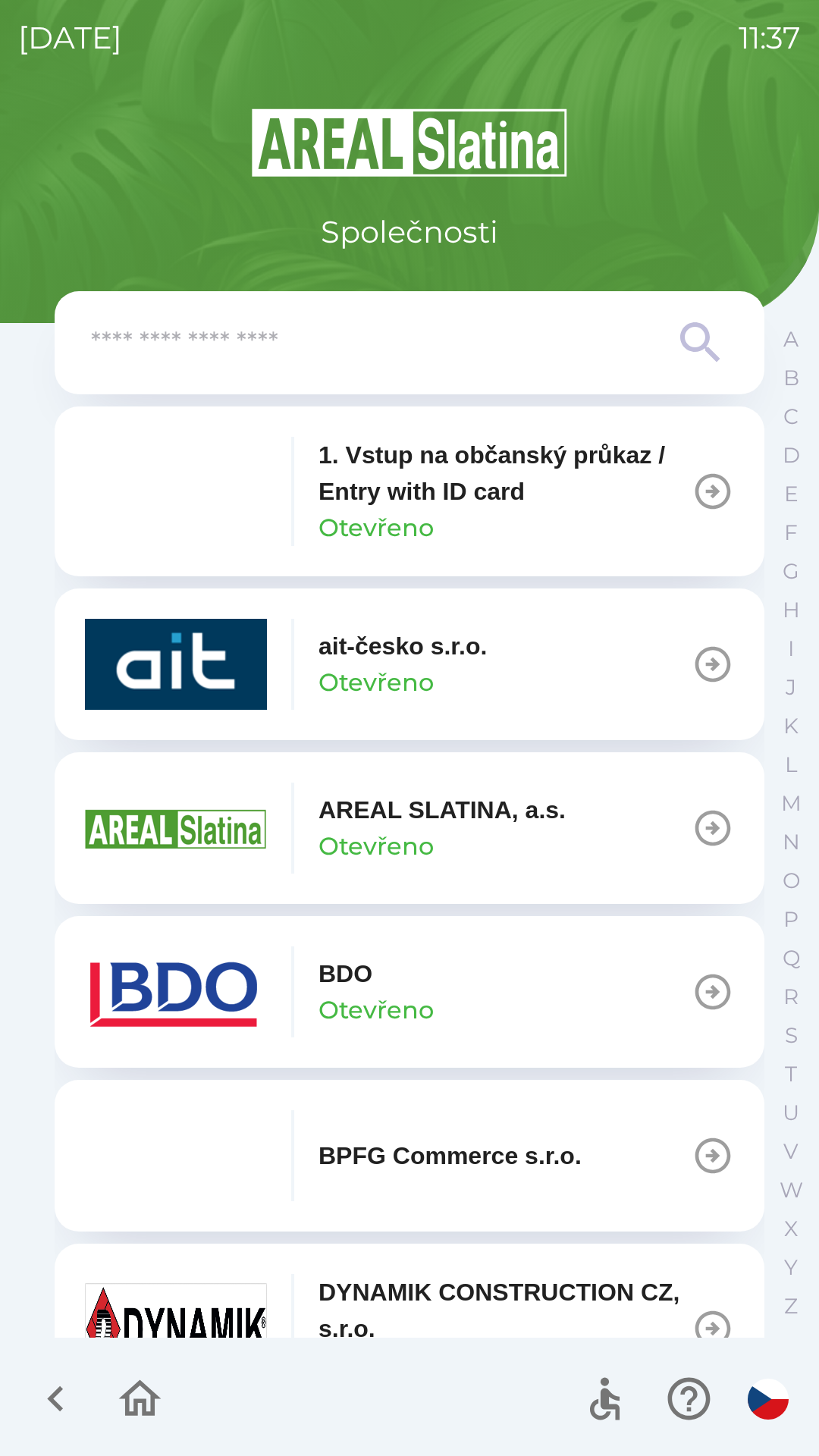
click at [474, 978] on button "BDO Otevřeno" at bounding box center [409, 992] width 709 height 152
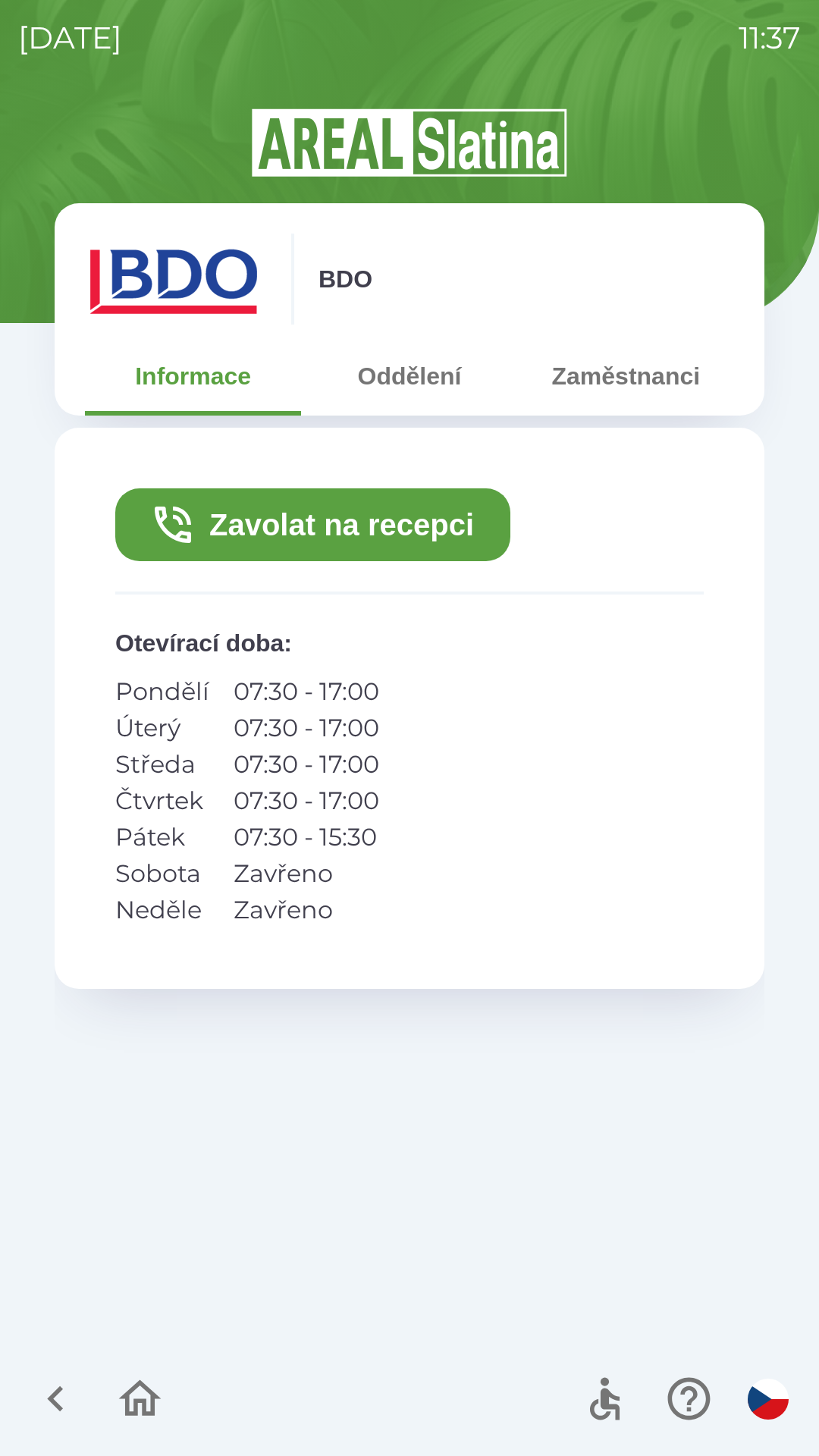
click at [427, 522] on button "Zavolat na recepci" at bounding box center [313, 525] width 395 height 72
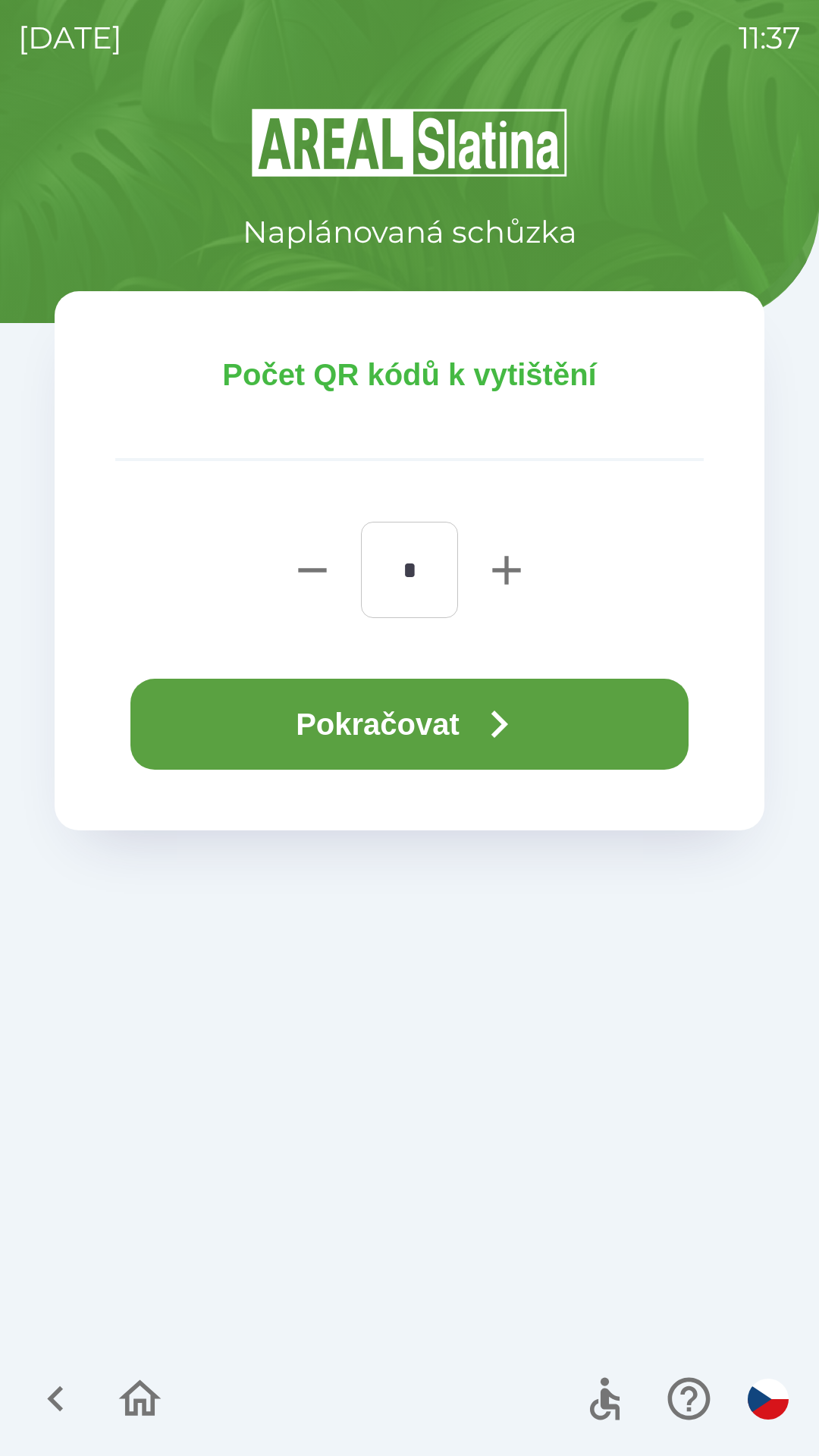
click at [464, 739] on button "Pokračovat" at bounding box center [409, 723] width 558 height 91
